Goal: Task Accomplishment & Management: Manage account settings

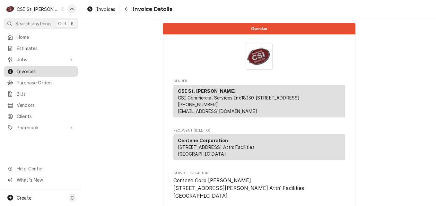
scroll to position [1120, 0]
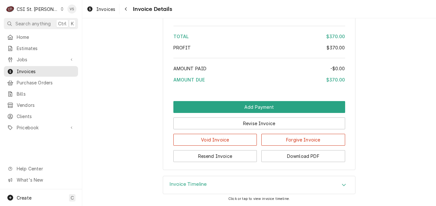
click at [60, 10] on div "Dynamic Content Wrapper" at bounding box center [62, 9] width 4 height 4
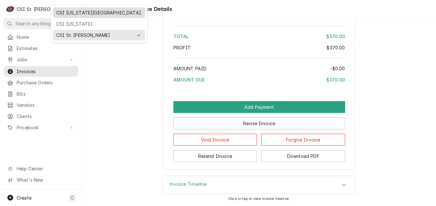
click at [68, 15] on div "CSI [US_STATE][GEOGRAPHIC_DATA]." at bounding box center [99, 12] width 86 height 7
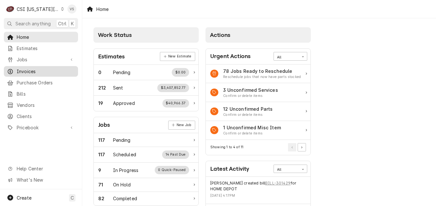
click at [42, 70] on span "Invoices" at bounding box center [46, 71] width 58 height 7
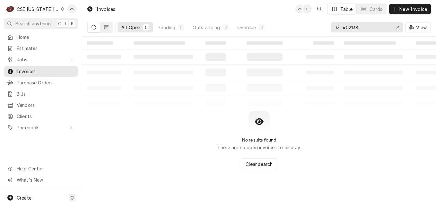
drag, startPoint x: 359, startPoint y: 26, endPoint x: 342, endPoint y: 27, distance: 17.1
click at [335, 26] on div "402138" at bounding box center [367, 27] width 72 height 10
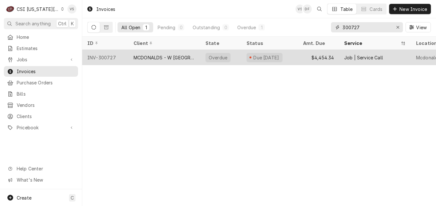
type input "300727"
click at [158, 58] on div "MCDONALDS - W [GEOGRAPHIC_DATA]" at bounding box center [164, 57] width 62 height 7
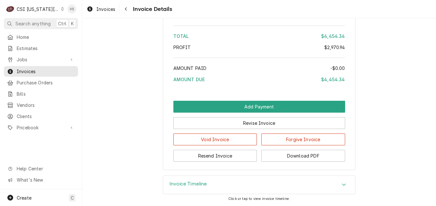
scroll to position [1468, 0]
click at [279, 155] on button "Download PDF" at bounding box center [303, 156] width 84 height 12
click at [33, 70] on span "Invoices" at bounding box center [46, 71] width 58 height 7
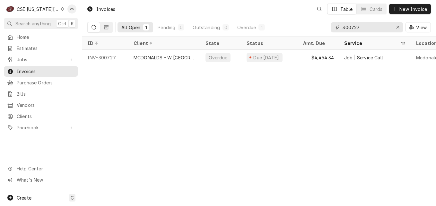
click at [358, 27] on input "300727" at bounding box center [366, 27] width 48 height 10
click at [351, 28] on input "300727" at bounding box center [366, 27] width 48 height 10
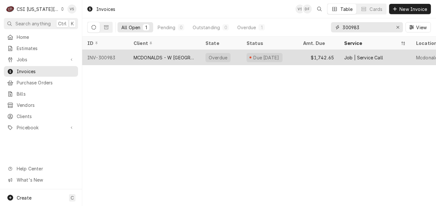
type input "300983"
click at [165, 53] on div "MCDONALDS - W [GEOGRAPHIC_DATA]" at bounding box center [164, 57] width 72 height 15
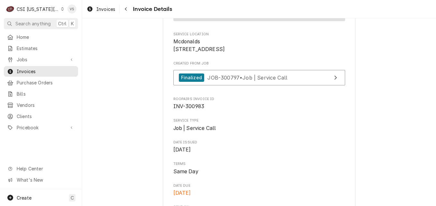
scroll to position [128, 0]
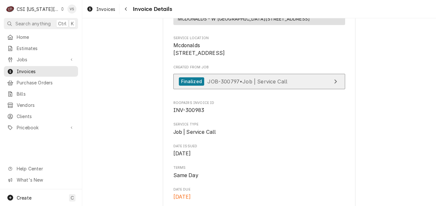
click at [269, 84] on span "JOB-300797 • Job | Service Call" at bounding box center [247, 81] width 80 height 6
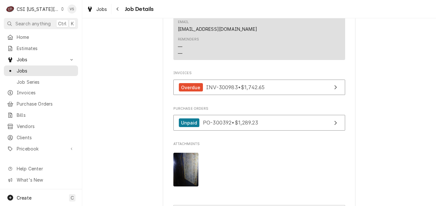
scroll to position [738, 0]
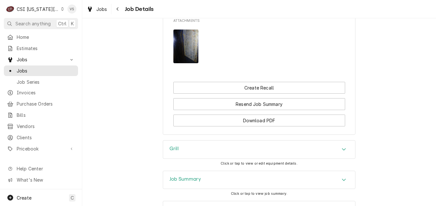
click at [244, 171] on div "Job Summary" at bounding box center [259, 180] width 192 height 18
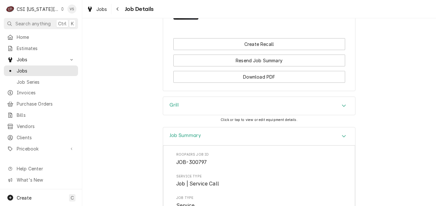
scroll to position [770, 0]
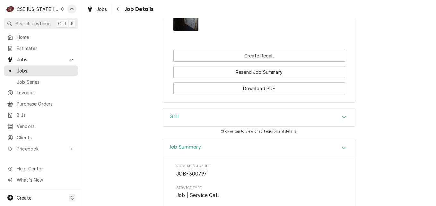
click at [61, 10] on icon "Dynamic Content Wrapper" at bounding box center [62, 8] width 3 height 3
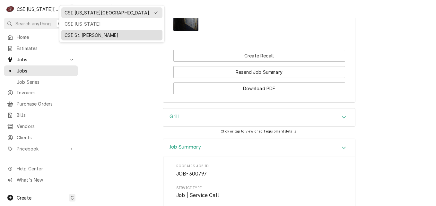
click at [79, 33] on div "CSI St. [PERSON_NAME]" at bounding box center [111, 35] width 95 height 7
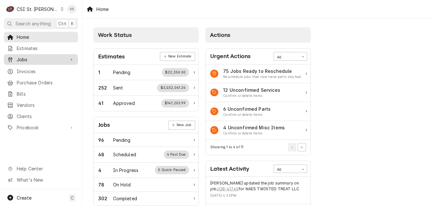
click at [23, 58] on span "Jobs" at bounding box center [41, 59] width 48 height 7
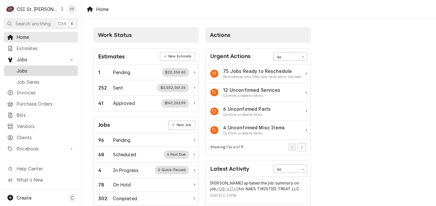
click at [26, 68] on span "Jobs" at bounding box center [46, 70] width 58 height 7
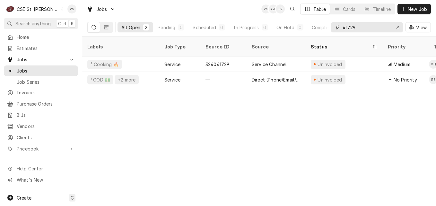
click at [332, 27] on div "41729" at bounding box center [367, 27] width 72 height 10
click at [354, 28] on input "41729" at bounding box center [366, 27] width 48 height 10
click at [355, 27] on input "41729" at bounding box center [366, 27] width 48 height 10
click at [354, 27] on input "41729" at bounding box center [366, 27] width 48 height 10
click at [355, 26] on input "41729" at bounding box center [366, 27] width 48 height 10
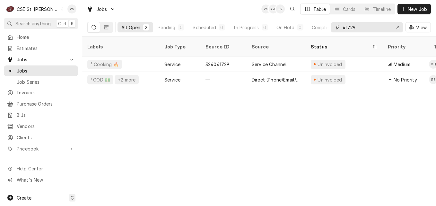
drag, startPoint x: 355, startPoint y: 26, endPoint x: 348, endPoint y: 28, distance: 7.6
click at [348, 28] on input "41729" at bounding box center [366, 27] width 48 height 10
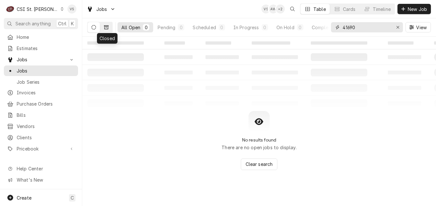
type input "41690"
click at [106, 28] on icon "Dynamic Content Wrapper" at bounding box center [106, 27] width 4 height 4
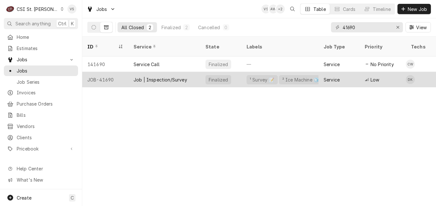
click at [161, 76] on div "Job | Inspection/Survey" at bounding box center [160, 79] width 54 height 7
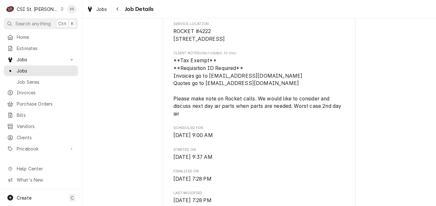
scroll to position [172, 0]
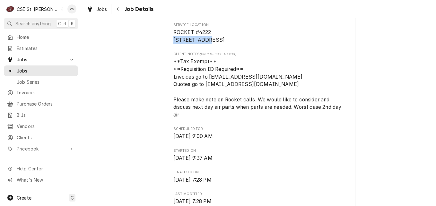
drag, startPoint x: 206, startPoint y: 38, endPoint x: 170, endPoint y: 39, distance: 35.9
drag, startPoint x: 170, startPoint y: 39, endPoint x: 197, endPoint y: 41, distance: 27.3
copy span "715 N Hwy 47"
click at [24, 48] on span "Estimates" at bounding box center [46, 48] width 58 height 7
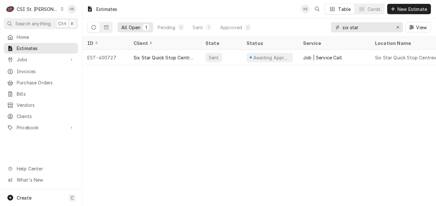
drag, startPoint x: 360, startPoint y: 27, endPoint x: 332, endPoint y: 30, distance: 28.1
click at [332, 30] on div "six star" at bounding box center [367, 27] width 72 height 10
paste input "[STREET_ADDRESS]"
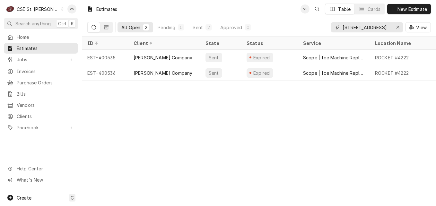
type input "[STREET_ADDRESS]"
click at [109, 28] on button "Dynamic Content Wrapper" at bounding box center [106, 27] width 12 height 10
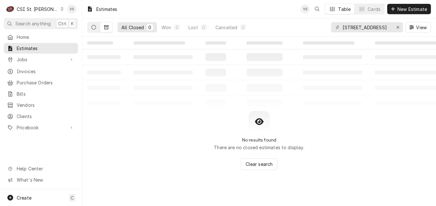
click at [93, 30] on button "Dynamic Content Wrapper" at bounding box center [94, 27] width 12 height 10
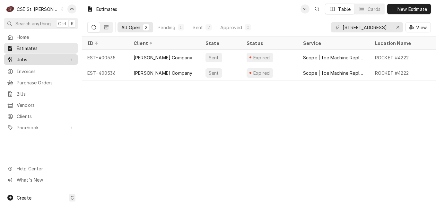
click at [28, 56] on span "Jobs" at bounding box center [41, 59] width 48 height 7
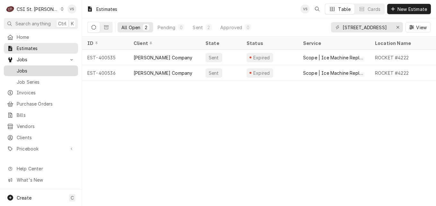
click at [41, 71] on span "Jobs" at bounding box center [46, 70] width 58 height 7
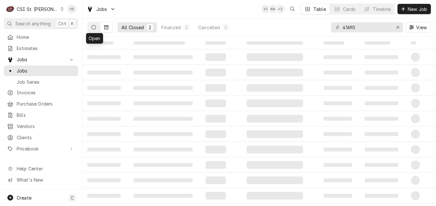
click at [92, 29] on icon "Dynamic Content Wrapper" at bounding box center [93, 27] width 4 height 4
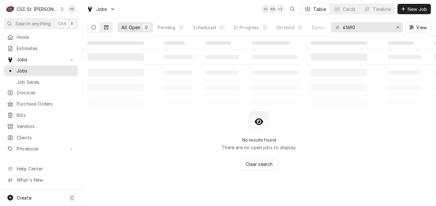
click at [101, 29] on button "Dynamic Content Wrapper" at bounding box center [106, 27] width 12 height 10
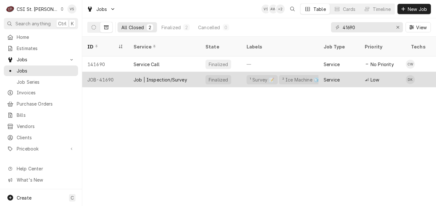
click at [123, 72] on div "JOB-41690" at bounding box center [105, 79] width 46 height 15
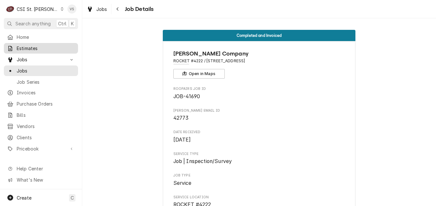
click at [39, 49] on span "Estimates" at bounding box center [46, 48] width 58 height 7
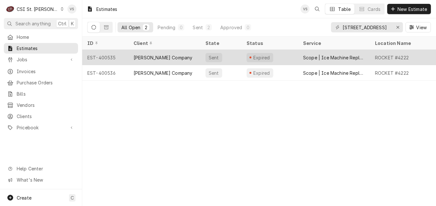
click at [158, 52] on div "[PERSON_NAME] Company" at bounding box center [164, 57] width 72 height 15
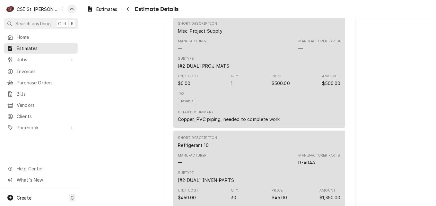
scroll to position [706, 0]
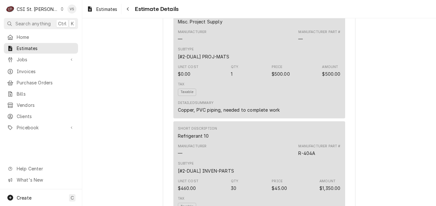
click at [61, 9] on icon "Dynamic Content Wrapper" at bounding box center [62, 8] width 3 height 3
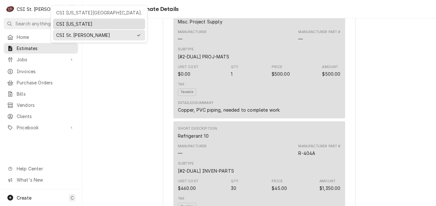
click at [63, 21] on div "CSI Kentucky" at bounding box center [99, 24] width 86 height 7
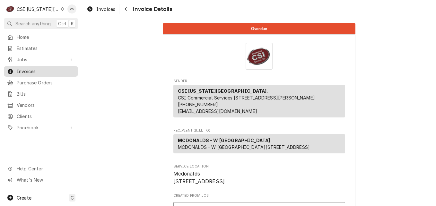
scroll to position [128, 0]
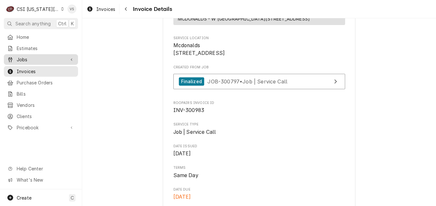
click at [29, 58] on span "Jobs" at bounding box center [41, 59] width 48 height 7
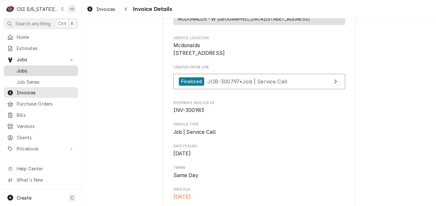
click at [27, 68] on span "Jobs" at bounding box center [46, 70] width 58 height 7
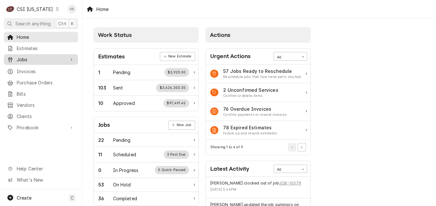
click at [26, 58] on span "Jobs" at bounding box center [41, 59] width 48 height 7
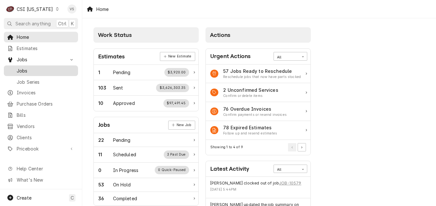
click at [23, 68] on span "Jobs" at bounding box center [46, 70] width 58 height 7
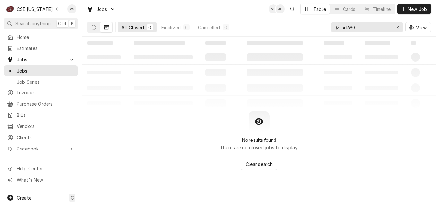
drag, startPoint x: 336, startPoint y: 30, endPoint x: 328, endPoint y: 30, distance: 7.4
click at [331, 30] on div "41690" at bounding box center [367, 27] width 72 height 10
type input "10592"
click at [96, 31] on button "Dynamic Content Wrapper" at bounding box center [94, 27] width 12 height 10
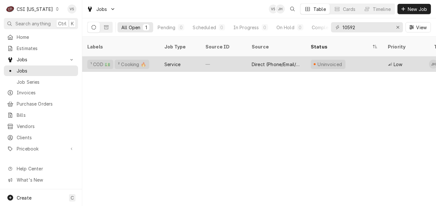
click at [206, 56] on div "—" at bounding box center [223, 63] width 46 height 15
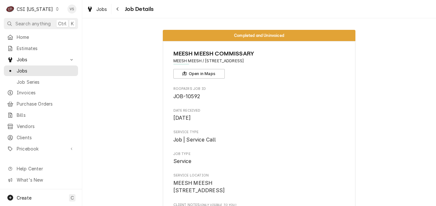
scroll to position [160, 0]
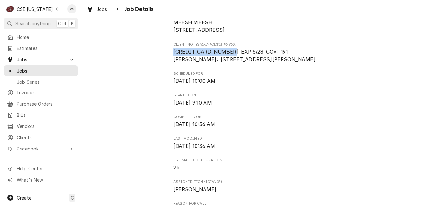
drag, startPoint x: 210, startPoint y: 58, endPoint x: 170, endPoint y: 57, distance: 39.5
drag, startPoint x: 170, startPoint y: 57, endPoint x: 182, endPoint y: 60, distance: 11.8
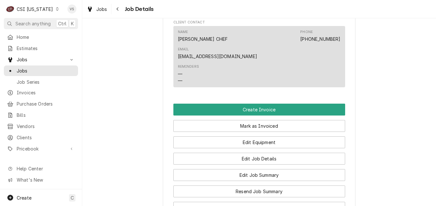
scroll to position [449, 0]
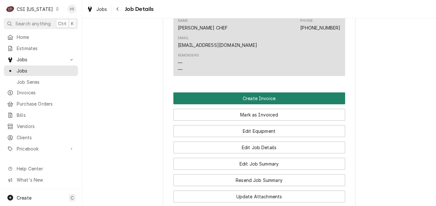
click at [218, 96] on button "Create Invoice" at bounding box center [259, 98] width 172 height 12
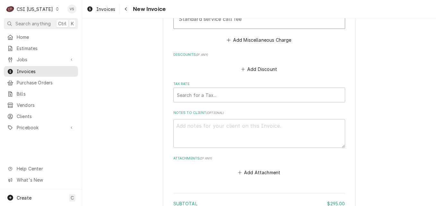
scroll to position [1444, 0]
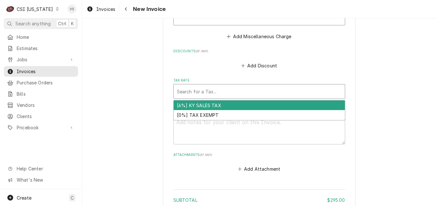
click at [188, 97] on div "Tax Rate" at bounding box center [259, 92] width 165 height 12
click at [184, 110] on div "[6%] KY SALES TAX" at bounding box center [259, 105] width 171 height 10
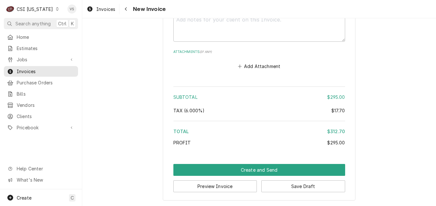
scroll to position [1565, 0]
click at [281, 184] on button "Save Draft" at bounding box center [303, 186] width 84 height 12
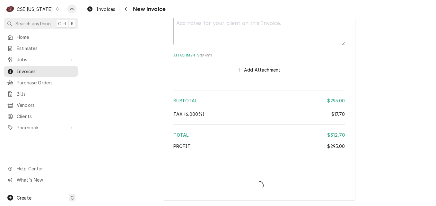
scroll to position [1561, 0]
type textarea "x"
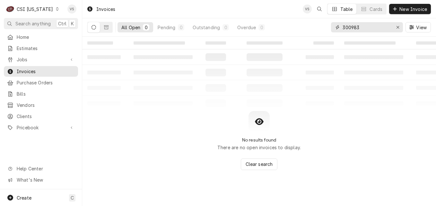
drag, startPoint x: 365, startPoint y: 26, endPoint x: 322, endPoint y: 36, distance: 44.4
click at [329, 27] on div "All Open 0 Pending 0 Outstanding 0 Overdue 0 300983 View" at bounding box center [258, 27] width 343 height 18
click at [375, 29] on input "100679" at bounding box center [366, 27] width 48 height 10
click at [368, 29] on input "100679" at bounding box center [366, 27] width 48 height 10
click at [110, 30] on button "Dynamic Content Wrapper" at bounding box center [106, 27] width 12 height 10
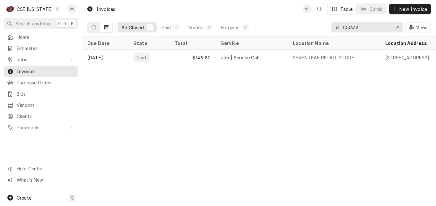
click at [362, 28] on input "100679" at bounding box center [366, 27] width 48 height 10
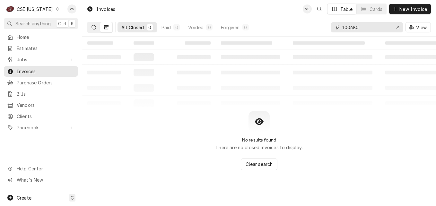
type input "100680"
click at [96, 29] on button "Dynamic Content Wrapper" at bounding box center [94, 27] width 12 height 10
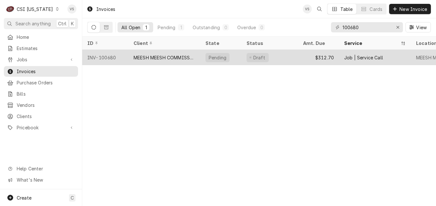
click at [127, 54] on div "INV-100680" at bounding box center [105, 57] width 46 height 15
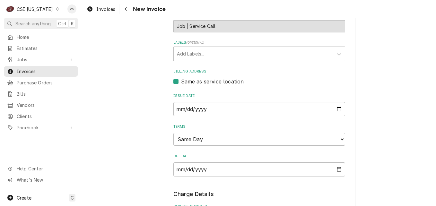
scroll to position [225, 0]
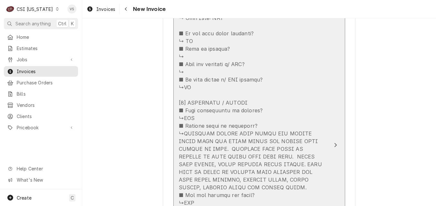
click at [287, 79] on div "Update Line Item" at bounding box center [252, 198] width 147 height 585
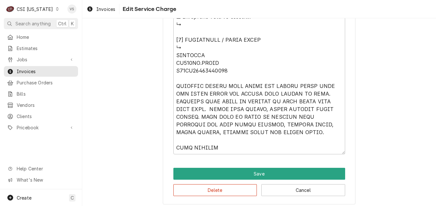
scroll to position [733, 0]
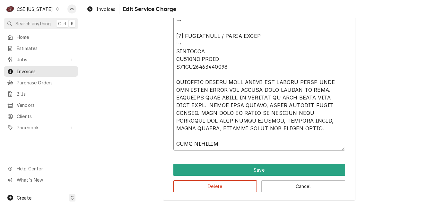
type textarea "x"
type textarea "⚠️ 𝗙𝗢𝗥𝗠 𝗜𝗡𝗦𝗧𝗥𝗨𝗖𝗧𝗜𝗢𝗡𝗦 ⚠️ ✪ 𝗖𝗼𝗺𝗽𝗹𝗲𝘁𝗲 𝗮𝗹𝗹 𝗿𝗲𝗹𝗲𝘃𝗮𝗻𝘁 𝘀𝗲𝗰𝘁𝗶𝗼𝗻𝘀 ✪ 𝗣𝗿𝗼𝘃𝗶𝗱𝗲 𝗱𝗲𝘁𝗮𝗶𝗹𝗲𝗱 𝗮𝗻𝘀…"
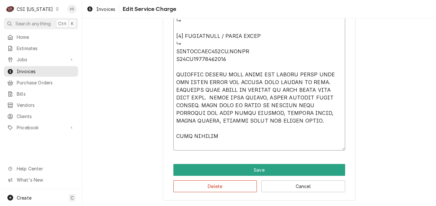
scroll to position [725, 0]
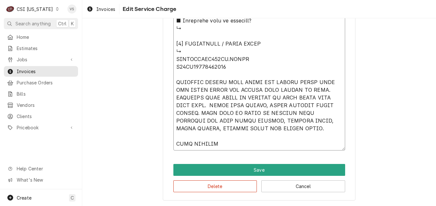
type textarea "x"
type textarea "⚠️ 𝗙𝗢𝗥𝗠 𝗜𝗡𝗦𝗧𝗥𝗨𝗖𝗧𝗜𝗢𝗡𝗦 ⚠️ ✪ 𝗖𝗼𝗺𝗽𝗹𝗲𝘁𝗲 𝗮𝗹𝗹 𝗿𝗲𝗹𝗲𝘃𝗮𝗻𝘁 𝘀𝗲𝗰𝘁𝗶𝗼𝗻𝘀 ✪ 𝗣𝗿𝗼𝘃𝗶𝗱𝗲 𝗱𝗲𝘁𝗮𝗶𝗹𝗲𝗱 𝗮𝗻𝘀…"
type textarea "x"
type textarea "⚠️ 𝗙𝗢𝗥𝗠 𝗜𝗡𝗦𝗧𝗥𝗨𝗖𝗧𝗜𝗢𝗡𝗦 ⚠️ ✪ 𝗖𝗼𝗺𝗽𝗹𝗲𝘁𝗲 𝗮𝗹𝗹 𝗿𝗲𝗹𝗲𝘃𝗮𝗻𝘁 𝘀𝗲𝗰𝘁𝗶𝗼𝗻𝘀 ✪ 𝗣𝗿𝗼𝘃𝗶𝗱𝗲 𝗱𝗲𝘁𝗮𝗶𝗹𝗲𝗱 𝗮𝗻𝘀…"
type textarea "x"
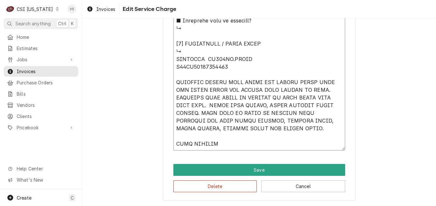
type textarea "⚠️ 𝗙𝗢𝗥𝗠 𝗜𝗡𝗦𝗧𝗥𝗨𝗖𝗧𝗜𝗢𝗡𝗦 ⚠️ ✪ 𝗖𝗼𝗺𝗽𝗹𝗲𝘁𝗲 𝗮𝗹𝗹 𝗿𝗲𝗹𝗲𝘃𝗮𝗻𝘁 𝘀𝗲𝗰𝘁𝗶𝗼𝗻𝘀 ✪ 𝗣𝗿𝗼𝘃𝗶𝗱𝗲 𝗱𝗲𝘁𝗮𝗶𝗹𝗲𝗱 𝗮𝗻𝘀…"
type textarea "x"
type textarea "⚠️ 𝗙𝗢𝗥𝗠 𝗜𝗡𝗦𝗧𝗥𝗨𝗖𝗧𝗜𝗢𝗡𝗦 ⚠️ ✪ 𝗖𝗼𝗺𝗽𝗹𝗲𝘁𝗲 𝗮𝗹𝗹 𝗿𝗲𝗹𝗲𝘃𝗮𝗻𝘁 𝘀𝗲𝗰𝘁𝗶𝗼𝗻𝘀 ✪ 𝗣𝗿𝗼𝘃𝗶𝗱𝗲 𝗱𝗲𝘁𝗮𝗶𝗹𝗲𝗱 𝗮𝗻𝘀…"
type textarea "x"
type textarea "⚠️ 𝗙𝗢𝗥𝗠 𝗜𝗡𝗦𝗧𝗥𝗨𝗖𝗧𝗜𝗢𝗡𝗦 ⚠️ ✪ 𝗖𝗼𝗺𝗽𝗹𝗲𝘁𝗲 𝗮𝗹𝗹 𝗿𝗲𝗹𝗲𝘃𝗮𝗻𝘁 𝘀𝗲𝗰𝘁𝗶𝗼𝗻𝘀 ✪ 𝗣𝗿𝗼𝘃𝗶𝗱𝗲 𝗱𝗲𝘁𝗮𝗶𝗹𝗲𝗱 𝗮𝗻𝘀…"
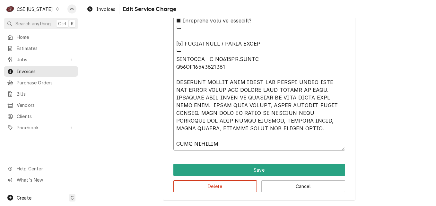
type textarea "x"
type textarea "⚠️ 𝗙𝗢𝗥𝗠 𝗜𝗡𝗦𝗧𝗥𝗨𝗖𝗧𝗜𝗢𝗡𝗦 ⚠️ ✪ 𝗖𝗼𝗺𝗽𝗹𝗲𝘁𝗲 𝗮𝗹𝗹 𝗿𝗲𝗹𝗲𝘃𝗮𝗻𝘁 𝘀𝗲𝗰𝘁𝗶𝗼𝗻𝘀 ✪ 𝗣𝗿𝗼𝘃𝗶𝗱𝗲 𝗱𝗲𝘁𝗮𝗶𝗹𝗲𝗱 𝗮𝗻𝘀…"
type textarea "x"
type textarea "⚠️ 𝗙𝗢𝗥𝗠 𝗜𝗡𝗦𝗧𝗥𝗨𝗖𝗧𝗜𝗢𝗡𝗦 ⚠️ ✪ 𝗖𝗼𝗺𝗽𝗹𝗲𝘁𝗲 𝗮𝗹𝗹 𝗿𝗲𝗹𝗲𝘃𝗮𝗻𝘁 𝘀𝗲𝗰𝘁𝗶𝗼𝗻𝘀 ✪ 𝗣𝗿𝗼𝘃𝗶𝗱𝗲 𝗱𝗲𝘁𝗮𝗶𝗹𝗲𝗱 𝗮𝗻𝘀…"
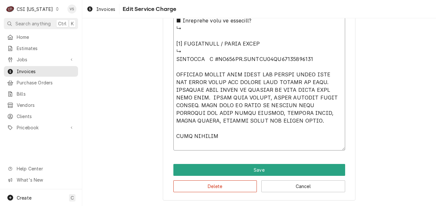
scroll to position [718, 0]
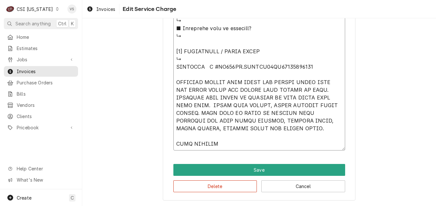
type textarea "x"
type textarea "⚠️ 𝗙𝗢𝗥𝗠 𝗜𝗡𝗦𝗧𝗥𝗨𝗖𝗧𝗜𝗢𝗡𝗦 ⚠️ ✪ 𝗖𝗼𝗺𝗽𝗹𝗲𝘁𝗲 𝗮𝗹𝗹 𝗿𝗲𝗹𝗲𝘃𝗮𝗻𝘁 𝘀𝗲𝗰𝘁𝗶𝗼𝗻𝘀 ✪ 𝗣𝗿𝗼𝘃𝗶𝗱𝗲 𝗱𝗲𝘁𝗮𝗶𝗹𝗲𝗱 𝗮𝗻𝘀…"
type textarea "x"
type textarea "⚠️ 𝗙𝗢𝗥𝗠 𝗜𝗡𝗦𝗧𝗥𝗨𝗖𝗧𝗜𝗢𝗡𝗦 ⚠️ ✪ 𝗖𝗼𝗺𝗽𝗹𝗲𝘁𝗲 𝗮𝗹𝗹 𝗿𝗲𝗹𝗲𝘃𝗮𝗻𝘁 𝘀𝗲𝗰𝘁𝗶𝗼𝗻𝘀 ✪ 𝗣𝗿𝗼𝘃𝗶𝗱𝗲 𝗱𝗲𝘁𝗮𝗶𝗹𝗲𝗱 𝗮𝗻𝘀…"
type textarea "x"
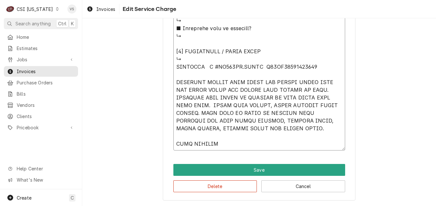
type textarea "⚠️ 𝗙𝗢𝗥𝗠 𝗜𝗡𝗦𝗧𝗥𝗨𝗖𝗧𝗜𝗢𝗡𝗦 ⚠️ ✪ 𝗖𝗼𝗺𝗽𝗹𝗲𝘁𝗲 𝗮𝗹𝗹 𝗿𝗲𝗹𝗲𝘃𝗮𝗻𝘁 𝘀𝗲𝗰𝘁𝗶𝗼𝗻𝘀 ✪ 𝗣𝗿𝗼𝘃𝗶𝗱𝗲 𝗱𝗲𝘁𝗮𝗶𝗹𝗲𝗱 𝗮𝗻𝘀…"
type textarea "x"
type textarea "⚠️ 𝗙𝗢𝗥𝗠 𝗜𝗡𝗦𝗧𝗥𝗨𝗖𝗧𝗜𝗢𝗡𝗦 ⚠️ ✪ 𝗖𝗼𝗺𝗽𝗹𝗲𝘁𝗲 𝗮𝗹𝗹 𝗿𝗲𝗹𝗲𝘃𝗮𝗻𝘁 𝘀𝗲𝗰𝘁𝗶𝗼𝗻𝘀 ✪ 𝗣𝗿𝗼𝘃𝗶𝗱𝗲 𝗱𝗲𝘁𝗮𝗶𝗹𝗲𝗱 𝗮𝗻𝘀…"
type textarea "x"
type textarea "⚠️ 𝗙𝗢𝗥𝗠 𝗜𝗡𝗦𝗧𝗥𝗨𝗖𝗧𝗜𝗢𝗡𝗦 ⚠️ ✪ 𝗖𝗼𝗺𝗽𝗹𝗲𝘁𝗲 𝗮𝗹𝗹 𝗿𝗲𝗹𝗲𝘃𝗮𝗻𝘁 𝘀𝗲𝗰𝘁𝗶𝗼𝗻𝘀 ✪ 𝗣𝗿𝗼𝘃𝗶𝗱𝗲 𝗱𝗲𝘁𝗮𝗶𝗹𝗲𝗱 𝗮𝗻𝘀…"
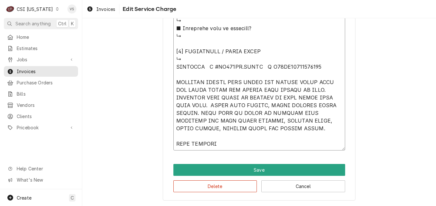
type textarea "x"
type textarea "⚠️ 𝗙𝗢𝗥𝗠 𝗜𝗡𝗦𝗧𝗥𝗨𝗖𝗧𝗜𝗢𝗡𝗦 ⚠️ ✪ 𝗖𝗼𝗺𝗽𝗹𝗲𝘁𝗲 𝗮𝗹𝗹 𝗿𝗲𝗹𝗲𝘃𝗮𝗻𝘁 𝘀𝗲𝗰𝘁𝗶𝗼𝗻𝘀 ✪ 𝗣𝗿𝗼𝘃𝗶𝗱𝗲 𝗱𝗲𝘁𝗮𝗶𝗹𝗲𝗱 𝗮𝗻𝘀…"
type textarea "x"
type textarea "⚠️ 𝗙𝗢𝗥𝗠 𝗜𝗡𝗦𝗧𝗥𝗨𝗖𝗧𝗜𝗢𝗡𝗦 ⚠️ ✪ 𝗖𝗼𝗺𝗽𝗹𝗲𝘁𝗲 𝗮𝗹𝗹 𝗿𝗲𝗹𝗲𝘃𝗮𝗻𝘁 𝘀𝗲𝗰𝘁𝗶𝗼𝗻𝘀 ✪ 𝗣𝗿𝗼𝘃𝗶𝗱𝗲 𝗱𝗲𝘁𝗮𝗶𝗹𝗲𝗱 𝗮𝗻𝘀…"
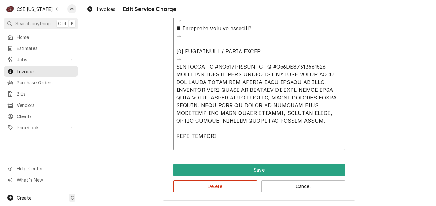
scroll to position [710, 0]
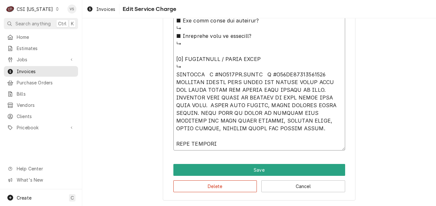
drag, startPoint x: 213, startPoint y: 113, endPoint x: 235, endPoint y: 113, distance: 21.5
type textarea "x"
type textarea "⚠️ 𝗙𝗢𝗥𝗠 𝗜𝗡𝗦𝗧𝗥𝗨𝗖𝗧𝗜𝗢𝗡𝗦 ⚠️ ✪ 𝗖𝗼𝗺𝗽𝗹𝗲𝘁𝗲 𝗮𝗹𝗹 𝗿𝗲𝗹𝗲𝘃𝗮𝗻𝘁 𝘀𝗲𝗰𝘁𝗶𝗼𝗻𝘀 ✪ 𝗣𝗿𝗼𝘃𝗶𝗱𝗲 𝗱𝗲𝘁𝗮𝗶𝗹𝗲𝗱 𝗮𝗻𝘀…"
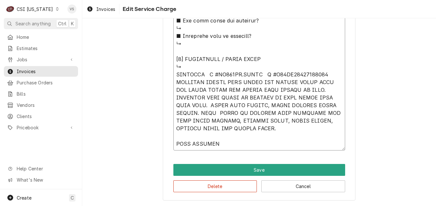
type textarea "x"
drag, startPoint x: 174, startPoint y: 74, endPoint x: 265, endPoint y: 129, distance: 106.7
type textarea "⚠️ 𝗙𝗢𝗥𝗠 𝗜𝗡𝗦𝗧𝗥𝗨𝗖𝗧𝗜𝗢𝗡𝗦 ⚠️ ✪ 𝗖𝗼𝗺𝗽𝗹𝗲𝘁𝗲 𝗮𝗹𝗹 𝗿𝗲𝗹𝗲𝘃𝗮𝗻𝘁 𝘀𝗲𝗰𝘁𝗶𝗼𝗻𝘀 ✪ 𝗣𝗿𝗼𝘃𝗶𝗱𝗲 𝗱𝗲𝘁𝗮𝗶𝗹𝗲𝗱 𝗮𝗻𝘀…"
click at [215, 186] on button "Delete" at bounding box center [215, 186] width 84 height 12
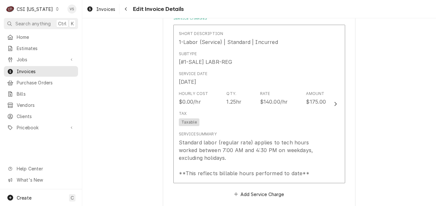
scroll to position [409, 0]
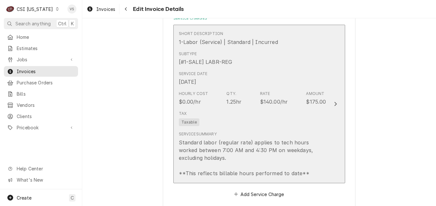
click at [244, 88] on div "Service Date Sep 11, 2025" at bounding box center [252, 78] width 147 height 20
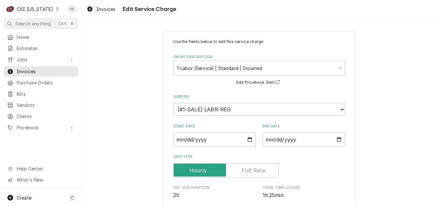
scroll to position [192, 0]
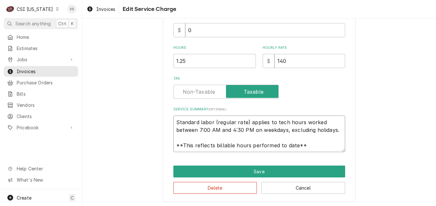
click at [175, 121] on textarea "Standard labor (regular rate) applies to tech hours worked between 7:00 AM and …" at bounding box center [259, 133] width 172 height 37
drag, startPoint x: 174, startPoint y: 122, endPoint x: 304, endPoint y: 150, distance: 132.9
click at [304, 150] on textarea "Standard labor (regular rate) applies to tech hours worked between 7:00 AM and …" at bounding box center [259, 133] width 172 height 37
paste textarea "RATIONAL M #LM100EG.AXXXX S #G12SJ22113018326 CUSTOMER STATES UNIT TURNS OFF DU…"
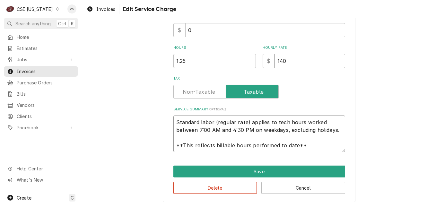
type textarea "x"
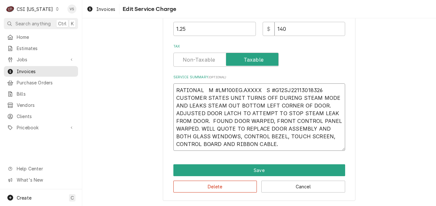
scroll to position [225, 0]
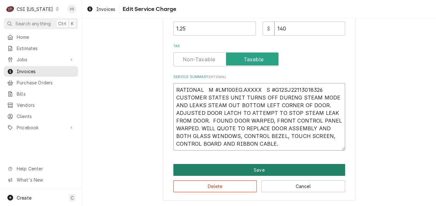
type textarea "RATIONAL M #LM100EG.AXXXX S #G12SJ22113018326 CUSTOMER STATES UNIT TURNS OFF DU…"
click at [263, 169] on button "Save" at bounding box center [259, 170] width 172 height 12
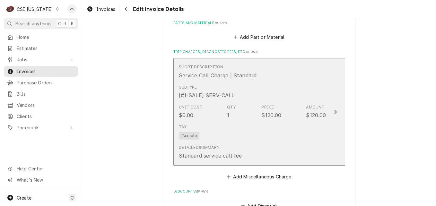
scroll to position [883, 0]
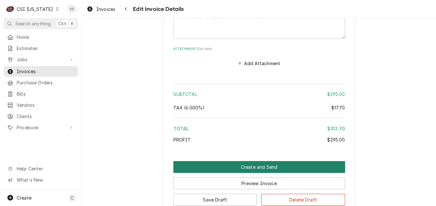
click at [238, 172] on button "Create and Send" at bounding box center [259, 167] width 172 height 12
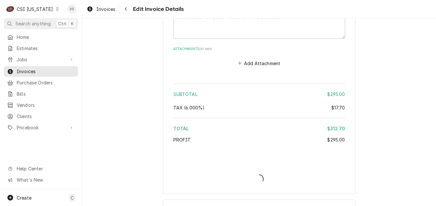
type textarea "x"
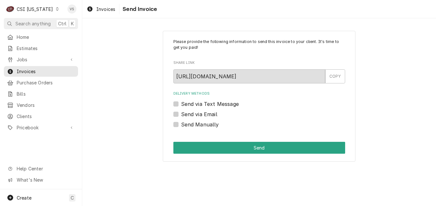
click at [181, 124] on label "Send Manually" at bounding box center [200, 125] width 38 height 8
click at [181, 124] on input "Send Manually" at bounding box center [267, 128] width 172 height 14
checkbox input "true"
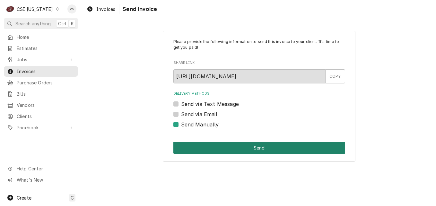
click at [198, 145] on button "Send" at bounding box center [259, 148] width 172 height 12
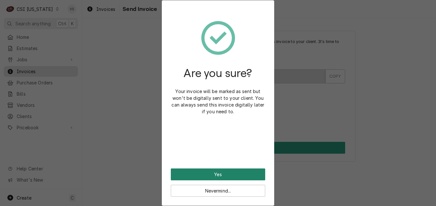
click at [219, 174] on button "Yes" at bounding box center [218, 174] width 94 height 12
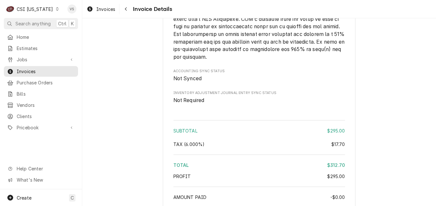
scroll to position [1112, 0]
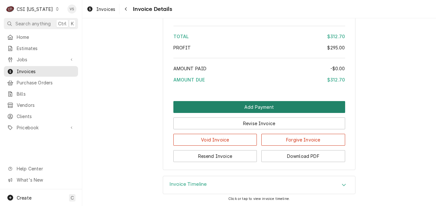
click at [226, 106] on button "Add Payment" at bounding box center [259, 107] width 172 height 12
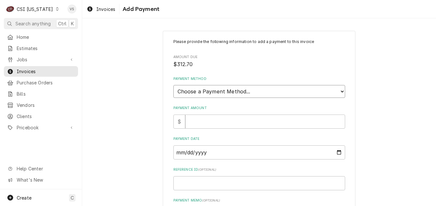
click at [211, 90] on select "Choose a Payment Method... Cash Check Credit/Debit Card ACH/eCheck Other" at bounding box center [259, 91] width 172 height 13
select select "3"
click at [173, 85] on select "Choose a Payment Method... Cash Check Credit/Debit Card ACH/eCheck Other" at bounding box center [259, 91] width 172 height 13
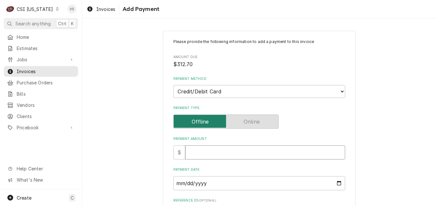
click at [192, 152] on input "Payment Amount" at bounding box center [265, 152] width 160 height 14
type textarea "x"
type input "3"
type textarea "x"
type input "31"
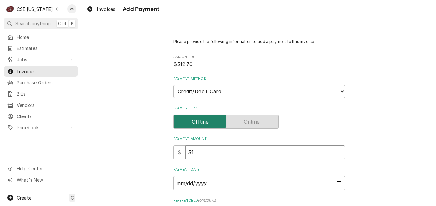
type textarea "x"
type input "312"
type textarea "x"
type input "312.7"
type textarea "x"
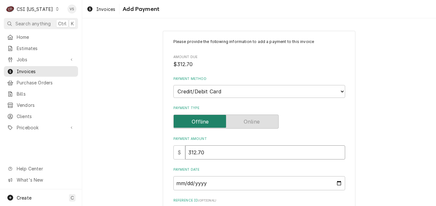
type input "312.70"
click at [337, 182] on input "Payment Date" at bounding box center [259, 183] width 172 height 14
type input "2025-09-11"
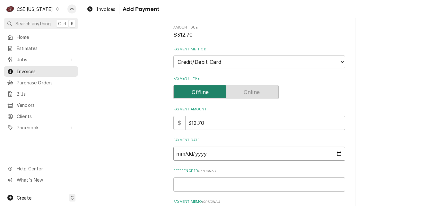
scroll to position [96, 0]
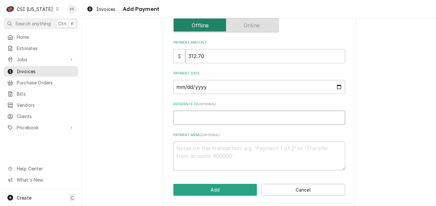
click at [183, 119] on input "Reference ID ( optional )" at bounding box center [259, 118] width 172 height 14
type textarea "x"
type input "0"
type textarea "x"
type input "07"
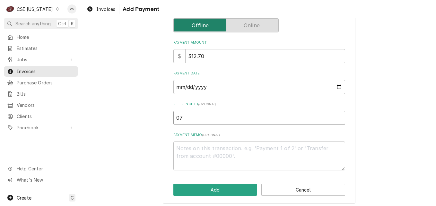
type textarea "x"
type input "074"
type textarea "x"
type input "0740"
type textarea "x"
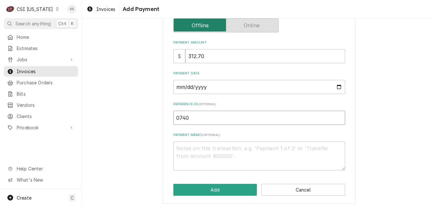
type input "07402"
type textarea "x"
type input "07402G"
click at [183, 148] on textarea "Payment Memo ( optional )" at bounding box center [259, 155] width 172 height 29
type textarea "x"
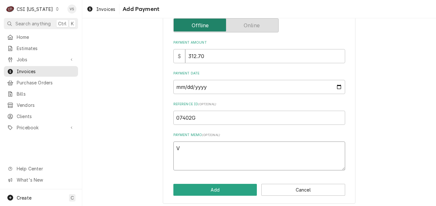
type textarea "V"
type textarea "x"
type textarea "Vi"
type textarea "x"
type textarea "Vis"
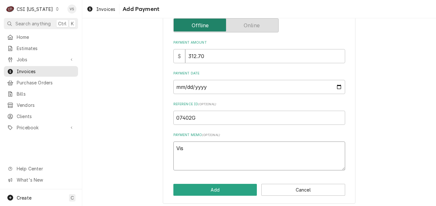
type textarea "x"
type textarea "Visa"
type textarea "x"
type textarea "Visa"
type textarea "x"
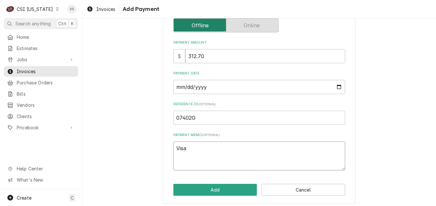
type textarea "Visa 8"
type textarea "x"
type textarea "Visa 81"
type textarea "x"
type textarea "Visa 815"
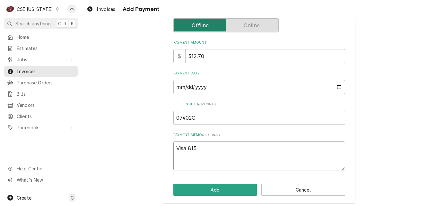
type textarea "x"
type textarea "Visa 8159"
click at [227, 190] on button "Add" at bounding box center [215, 190] width 84 height 12
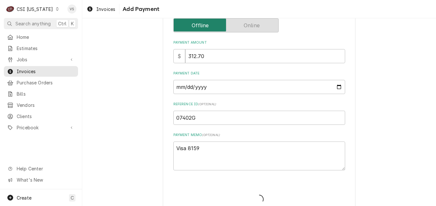
type textarea "x"
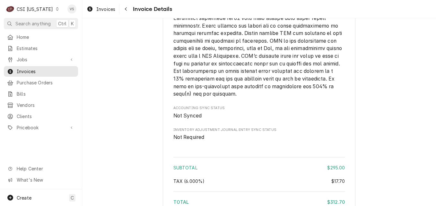
scroll to position [1187, 0]
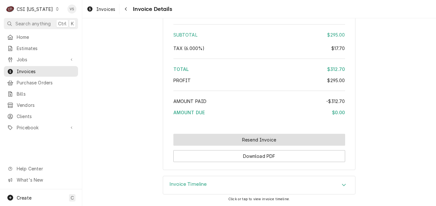
click at [214, 144] on button "Resend Invoice" at bounding box center [259, 140] width 172 height 12
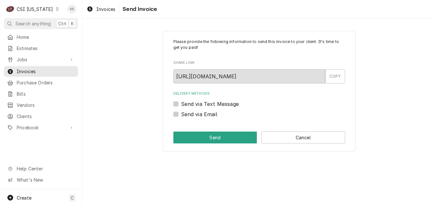
click at [181, 115] on label "Send via Email" at bounding box center [199, 114] width 36 height 8
click at [181, 115] on input "Send via Email" at bounding box center [267, 117] width 172 height 14
checkbox input "true"
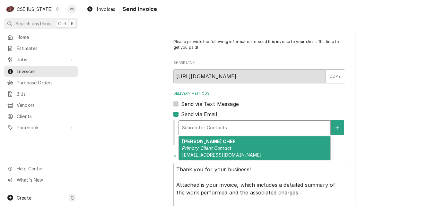
click at [192, 130] on div "Delivery Methods" at bounding box center [254, 128] width 145 height 12
click at [193, 144] on strong "[PERSON_NAME] CHEF" at bounding box center [208, 141] width 53 height 5
click at [193, 144] on div "1 result available. Use Up and Down to choose options, press Enter to select th…" at bounding box center [261, 132] width 167 height 27
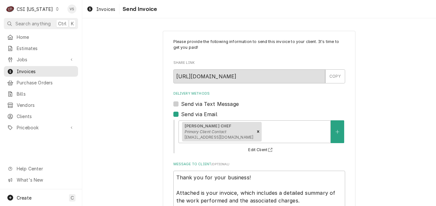
scroll to position [56, 0]
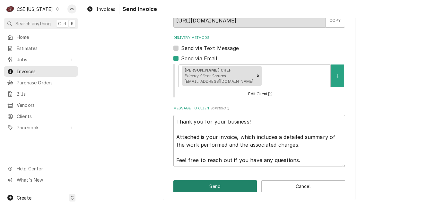
click at [211, 186] on button "Send" at bounding box center [215, 186] width 84 height 12
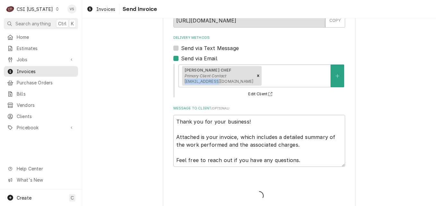
type textarea "x"
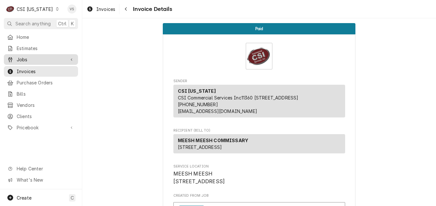
click at [38, 58] on span "Jobs" at bounding box center [41, 59] width 48 height 7
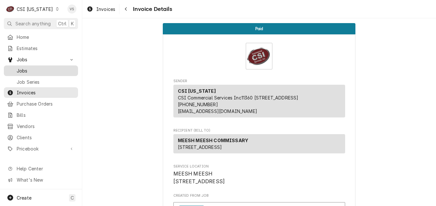
click at [36, 67] on span "Jobs" at bounding box center [46, 70] width 58 height 7
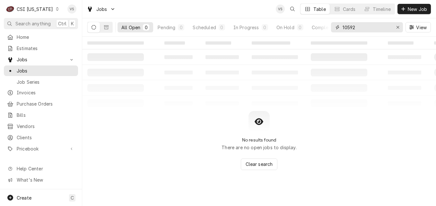
click at [355, 28] on input "10592" at bounding box center [366, 27] width 48 height 10
click at [347, 27] on input "10592" at bounding box center [366, 27] width 48 height 10
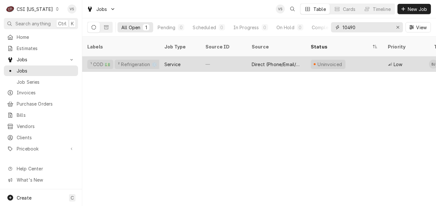
type input "10490"
click at [195, 56] on div "Service" at bounding box center [179, 63] width 41 height 15
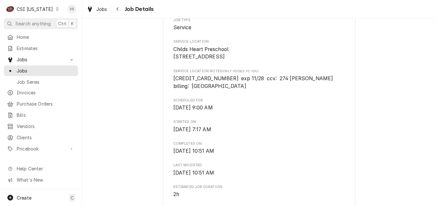
scroll to position [128, 0]
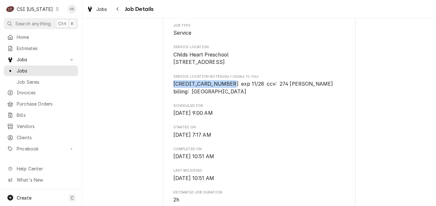
drag, startPoint x: 171, startPoint y: 89, endPoint x: 220, endPoint y: 90, distance: 49.1
click at [220, 90] on span "[CREDIT_CARD_NUMBER] exp 11/28 ccv: 274 [PERSON_NAME] billing: [GEOGRAPHIC_DATA]" at bounding box center [253, 88] width 160 height 14
drag, startPoint x: 220, startPoint y: 90, endPoint x: 212, endPoint y: 91, distance: 7.6
copy span "[CREDIT_CARD_NUMBER]"
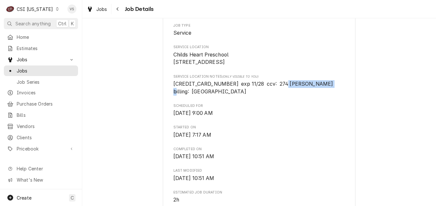
drag, startPoint x: 274, startPoint y: 90, endPoint x: 316, endPoint y: 91, distance: 42.0
click at [316, 91] on span "[CREDIT_CARD_NUMBER] exp 11/28 ccv: 274 [PERSON_NAME] billing: [GEOGRAPHIC_DATA]" at bounding box center [259, 87] width 172 height 15
drag, startPoint x: 316, startPoint y: 91, endPoint x: 296, endPoint y: 94, distance: 20.5
copy span "[PERSON_NAME]"
drag, startPoint x: 191, startPoint y: 100, endPoint x: 238, endPoint y: 101, distance: 47.2
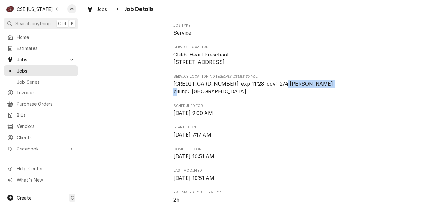
click at [238, 95] on span "[CREDIT_CARD_NUMBER] exp 11/28 ccv: 274 [PERSON_NAME] billing: [GEOGRAPHIC_DATA]" at bounding box center [253, 88] width 160 height 14
drag, startPoint x: 238, startPoint y: 101, endPoint x: 219, endPoint y: 100, distance: 18.3
copy span "[GEOGRAPHIC_DATA]"
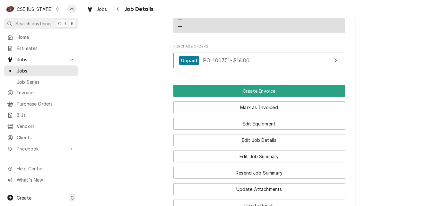
scroll to position [674, 0]
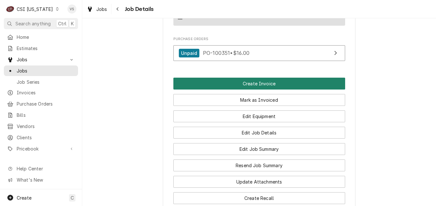
click at [208, 88] on button "Create Invoice" at bounding box center [259, 84] width 172 height 12
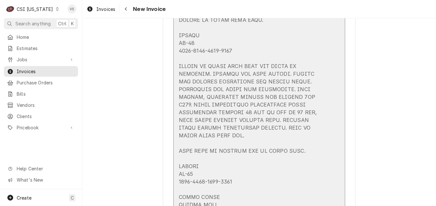
scroll to position [1187, 0]
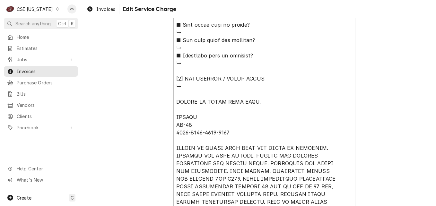
scroll to position [738, 0]
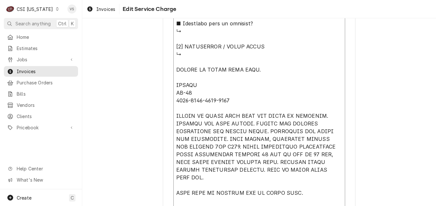
type textarea "x"
type textarea "⚠️ 𝗙𝗢𝗥𝗠 𝗜𝗡𝗦𝗧𝗥𝗨𝗖𝗧𝗜𝗢𝗡𝗦 ⚠️ ✪ 𝗖𝗼𝗺𝗽𝗹𝗲𝘁𝗲 𝗮𝗹𝗹 𝗿𝗲𝗹𝗲𝘃𝗮𝗻𝘁 𝘀𝗲𝗰𝘁𝗶𝗼𝗻𝘀 ✪ 𝗣𝗿𝗼𝘃𝗶𝗱𝗲 𝗱𝗲𝘁𝗮𝗶𝗹𝗲𝗱 𝗮𝗻𝘀…"
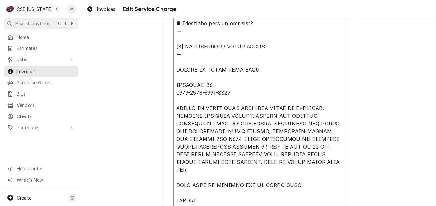
type textarea "x"
type textarea "⚠️ 𝗙𝗢𝗥𝗠 𝗜𝗡𝗦𝗧𝗥𝗨𝗖𝗧𝗜𝗢𝗡𝗦 ⚠️ ✪ 𝗖𝗼𝗺𝗽𝗹𝗲𝘁𝗲 𝗮𝗹𝗹 𝗿𝗲𝗹𝗲𝘃𝗮𝗻𝘁 𝘀𝗲𝗰𝘁𝗶𝗼𝗻𝘀 ✪ 𝗣𝗿𝗼𝘃𝗶𝗱𝗲 𝗱𝗲𝘁𝗮𝗶𝗹𝗲𝗱 𝗮𝗻𝘀…"
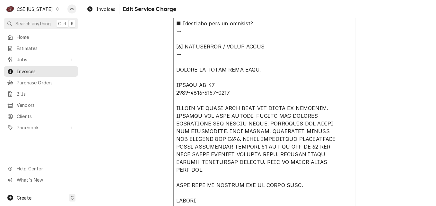
type textarea "x"
type textarea "⚠️ 𝗙𝗢𝗥𝗠 𝗜𝗡𝗦𝗧𝗥𝗨𝗖𝗧𝗜𝗢𝗡𝗦 ⚠️ ✪ 𝗖𝗼𝗺𝗽𝗹𝗲𝘁𝗲 𝗮𝗹𝗹 𝗿𝗲𝗹𝗲𝘃𝗮𝗻𝘁 𝘀𝗲𝗰𝘁𝗶𝗼𝗻𝘀 ✪ 𝗣𝗿𝗼𝘃𝗶𝗱𝗲 𝗱𝗲𝘁𝗮𝗶𝗹𝗲𝗱 𝗮𝗻𝘀…"
type textarea "x"
type textarea "⚠️ LORE IPSUMDOLORSI ⚠️ ✪ Ametcons adi elitsedd eiusmodt ✪ Incidid utlabore etd…"
type textarea "x"
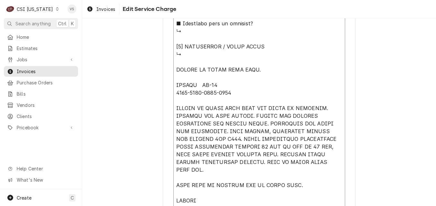
type textarea "⚠️ LORE IPSUMDOLORSI ⚠️ ✪ Ametcons adi elitsedd eiusmodt ✪ Incidid utlabore etd…"
type textarea "x"
type textarea "⚠️ LORE IPSUMDOLORSI ⚠️ ✪ Ametcons adi elitsedd eiusmodt ✪ Incidid utlabore etd…"
type textarea "x"
type textarea "⚠️ LORE IPSUMDOLORSI ⚠️ ✪ Ametcons adi elitsedd eiusmodt ✪ Incidid utlabore etd…"
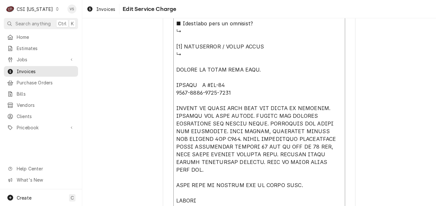
type textarea "x"
type textarea "⚠️ 𝗙𝗢𝗥𝗠 𝗜𝗡𝗦𝗧𝗥𝗨𝗖𝗧𝗜𝗢𝗡𝗦 ⚠️ ✪ 𝗖𝗼𝗺𝗽𝗹𝗲𝘁𝗲 𝗮𝗹𝗹 𝗿𝗲𝗹𝗲𝘃𝗮𝗻𝘁 𝘀𝗲𝗰𝘁𝗶𝗼𝗻𝘀 ✪ 𝗣𝗿𝗼𝘃𝗶𝗱𝗲 𝗱𝗲𝘁𝗮𝗶𝗹𝗲𝗱 𝗮𝗻𝘀…"
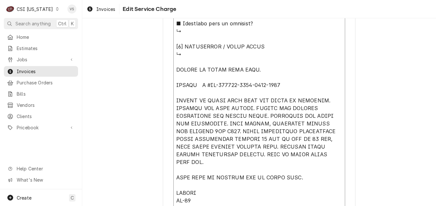
type textarea "x"
type textarea "⚠️ 𝗙𝗢𝗥𝗠 𝗜𝗡𝗦𝗧𝗥𝗨𝗖𝗧𝗜𝗢𝗡𝗦 ⚠️ ✪ 𝗖𝗼𝗺𝗽𝗹𝗲𝘁𝗲 𝗮𝗹𝗹 𝗿𝗲𝗹𝗲𝘃𝗮𝗻𝘁 𝘀𝗲𝗰𝘁𝗶𝗼𝗻𝘀 ✪ 𝗣𝗿𝗼𝘃𝗶𝗱𝗲 𝗱𝗲𝘁𝗮𝗶𝗹𝗲𝗱 𝗮𝗻𝘀…"
type textarea "x"
type textarea "⚠️ 𝗙𝗢𝗥𝗠 𝗜𝗡𝗦𝗧𝗥𝗨𝗖𝗧𝗜𝗢𝗡𝗦 ⚠️ ✪ 𝗖𝗼𝗺𝗽𝗹𝗲𝘁𝗲 𝗮𝗹𝗹 𝗿𝗲𝗹𝗲𝘃𝗮𝗻𝘁 𝘀𝗲𝗰𝘁𝗶𝗼𝗻𝘀 ✪ 𝗣𝗿𝗼𝘃𝗶𝗱𝗲 𝗱𝗲𝘁𝗮𝗶𝗹𝗲𝗱 𝗮𝗻𝘀…"
type textarea "x"
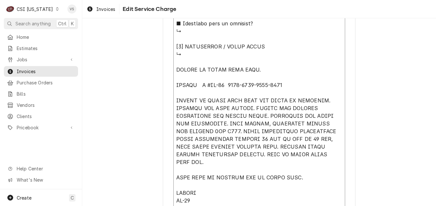
type textarea "⚠️ 𝗙𝗢𝗥𝗠 𝗜𝗡𝗦𝗧𝗥𝗨𝗖𝗧𝗜𝗢𝗡𝗦 ⚠️ ✪ 𝗖𝗼𝗺𝗽𝗹𝗲𝘁𝗲 𝗮𝗹𝗹 𝗿𝗲𝗹𝗲𝘃𝗮𝗻𝘁 𝘀𝗲𝗰𝘁𝗶𝗼𝗻𝘀 ✪ 𝗣𝗿𝗼𝘃𝗶𝗱𝗲 𝗱𝗲𝘁𝗮𝗶𝗹𝗲𝗱 𝗮𝗻𝘀…"
type textarea "x"
type textarea "⚠️ 𝗙𝗢𝗥𝗠 𝗜𝗡𝗦𝗧𝗥𝗨𝗖𝗧𝗜𝗢𝗡𝗦 ⚠️ ✪ 𝗖𝗼𝗺𝗽𝗹𝗲𝘁𝗲 𝗮𝗹𝗹 𝗿𝗲𝗹𝗲𝘃𝗮𝗻𝘁 𝘀𝗲𝗰𝘁𝗶𝗼𝗻𝘀 ✪ 𝗣𝗿𝗼𝘃𝗶𝗱𝗲 𝗱𝗲𝘁𝗮𝗶𝗹𝗲𝗱 𝗮𝗻𝘀…"
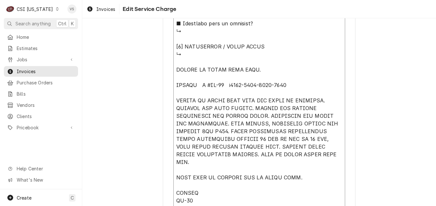
type textarea "x"
type textarea "⚠️ 𝗙𝗢𝗥𝗠 𝗜𝗡𝗦𝗧𝗥𝗨𝗖𝗧𝗜𝗢𝗡𝗦 ⚠️ ✪ 𝗖𝗼𝗺𝗽𝗹𝗲𝘁𝗲 𝗮𝗹𝗹 𝗿𝗲𝗹𝗲𝘃𝗮𝗻𝘁 𝘀𝗲𝗰𝘁𝗶𝗼𝗻𝘀 ✪ 𝗣𝗿𝗼𝘃𝗶𝗱𝗲 𝗱𝗲𝘁𝗮𝗶𝗹𝗲𝗱 𝗮𝗻𝘀…"
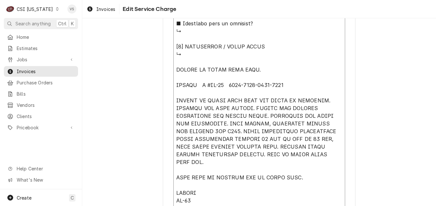
type textarea "x"
type textarea "⚠️ 𝗙𝗢𝗥𝗠 𝗜𝗡𝗦𝗧𝗥𝗨𝗖𝗧𝗜𝗢𝗡𝗦 ⚠️ ✪ 𝗖𝗼𝗺𝗽𝗹𝗲𝘁𝗲 𝗮𝗹𝗹 𝗿𝗲𝗹𝗲𝘃𝗮𝗻𝘁 𝘀𝗲𝗰𝘁𝗶𝗼𝗻𝘀 ✪ 𝗣𝗿𝗼𝘃𝗶𝗱𝗲 𝗱𝗲𝘁𝗮𝗶𝗹𝗲𝗱 𝗮𝗻𝘀…"
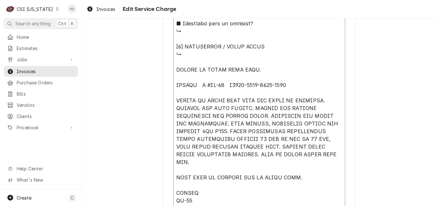
type textarea "x"
type textarea "⚠️ 𝗙𝗢𝗥𝗠 𝗜𝗡𝗦𝗧𝗥𝗨𝗖𝗧𝗜𝗢𝗡𝗦 ⚠️ ✪ 𝗖𝗼𝗺𝗽𝗹𝗲𝘁𝗲 𝗮𝗹𝗹 𝗿𝗲𝗹𝗲𝘃𝗮𝗻𝘁 𝘀𝗲𝗰𝘁𝗶𝗼𝗻𝘀 ✪ 𝗣𝗿𝗼𝘃𝗶𝗱𝗲 𝗱𝗲𝘁𝗮𝗶𝗹𝗲𝗱 𝗮𝗻𝘀…"
type textarea "x"
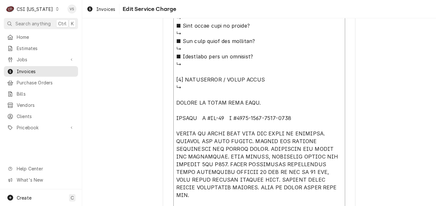
scroll to position [693, 0]
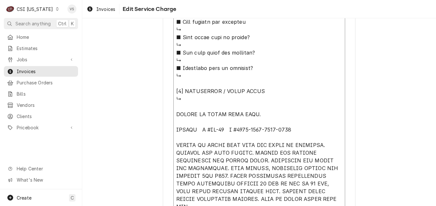
drag, startPoint x: 175, startPoint y: 128, endPoint x: 185, endPoint y: 129, distance: 10.3
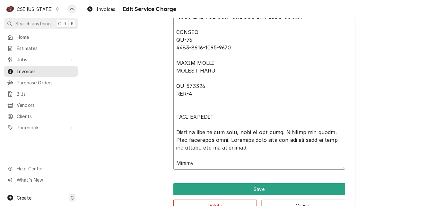
scroll to position [918, 0]
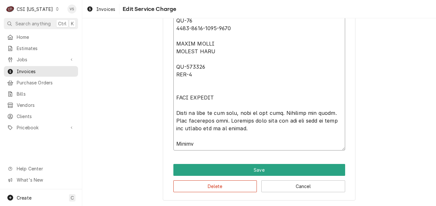
drag, startPoint x: 173, startPoint y: 128, endPoint x: 257, endPoint y: 135, distance: 84.4
type textarea "⚠️ 𝗙𝗢𝗥𝗠 𝗜𝗡𝗦𝗧𝗥𝗨𝗖𝗧𝗜𝗢𝗡𝗦 ⚠️ ✪ 𝗖𝗼𝗺𝗽𝗹𝗲𝘁𝗲 𝗮𝗹𝗹 𝗿𝗲𝗹𝗲𝘃𝗮𝗻𝘁 𝘀𝗲𝗰𝘁𝗶𝗼𝗻𝘀 ✪ 𝗣𝗿𝗼𝘃𝗶𝗱𝗲 𝗱𝗲𝘁𝗮𝗶𝗹𝗲𝗱 𝗮𝗻𝘀…"
click at [225, 183] on button "Delete" at bounding box center [215, 186] width 84 height 12
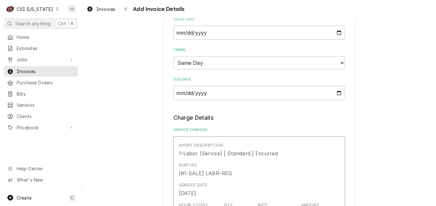
scroll to position [509, 0]
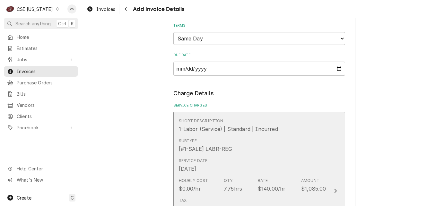
click at [263, 151] on div "Subtype [#1-SALE] LABR-REG" at bounding box center [252, 145] width 147 height 20
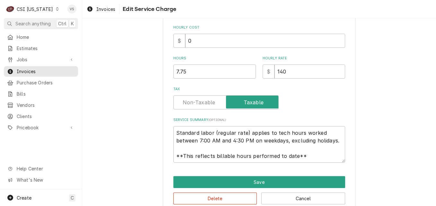
scroll to position [192, 0]
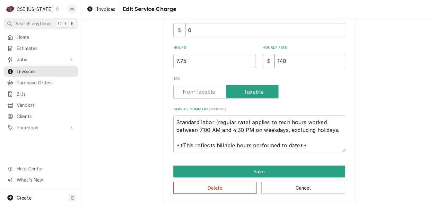
click at [178, 154] on div "Use the fields below to edit this service charge Short Description 1-Labor (Ser…" at bounding box center [259, 20] width 192 height 364
drag, startPoint x: 174, startPoint y: 121, endPoint x: 316, endPoint y: 164, distance: 148.8
click at [316, 164] on div "Use the fields below to edit this service charge Short Description 1-Labor (Ser…" at bounding box center [259, 20] width 192 height 364
paste textarea "FALCON M #AR-49 S #6446-1713-2111-0205 PICKED UP PARTS FROM SHOP AND DROVE TO L…"
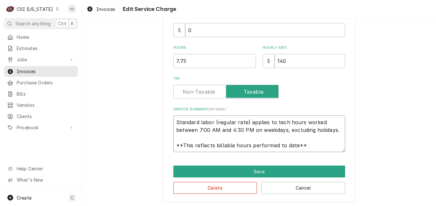
type textarea "x"
type textarea "FALCON M #AR-49 S #6446-1713-2111-0205 PICKED UP PARTS FROM SHOP AND DROVE TO L…"
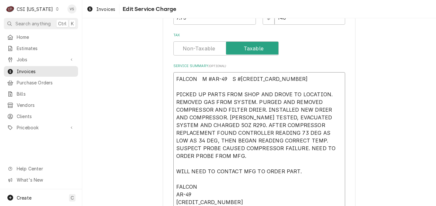
scroll to position [247, 0]
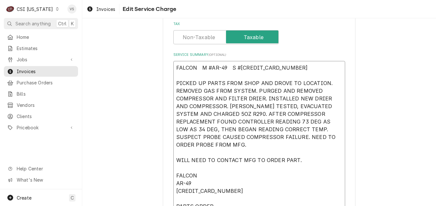
click at [174, 159] on textarea "FALCON M #AR-49 S #6446-1713-2111-0205 PICKED UP PARTS FROM SHOP AND DROVE TO L…" at bounding box center [259, 183] width 172 height 244
type textarea "x"
type textarea "FALCON M #AR-49 S #6446-1713-2111-0205 PICKED UP PARTS FROM SHOP AND DROVE TO L…"
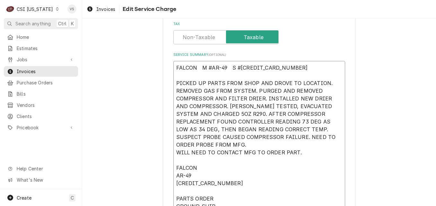
type textarea "x"
type textarea "FALCON M #AR-49 S #6446-1713-2111-0205 PICKED UP PARTS FROM SHOP AND DROVE TO L…"
type textarea "x"
type textarea "FALCON M #AR-49 S #6446-1713-2111-0205 PICKED UP PARTS FROM SHOP AND DROVE TO L…"
type textarea "x"
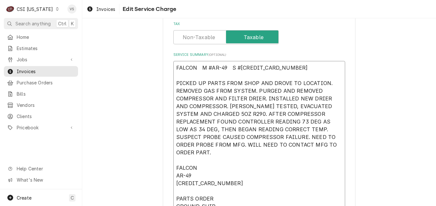
type textarea "FALCON M #AR-49 S #6446-1713-2111-0205 PICKED UP PARTS FROM SHOP AND DROVE TO L…"
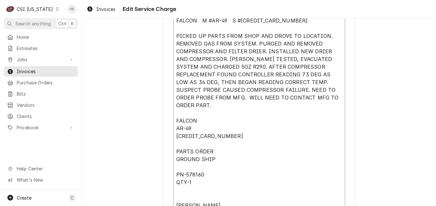
scroll to position [311, 0]
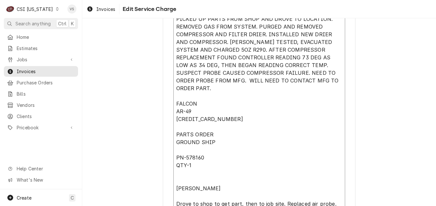
drag, startPoint x: 175, startPoint y: 159, endPoint x: 223, endPoint y: 180, distance: 52.7
click at [223, 180] on textarea "FALCON M #AR-49 S #6446-1713-2111-0205 PICKED UP PARTS FROM SHOP AND DROVE TO L…" at bounding box center [259, 111] width 172 height 229
type textarea "x"
type textarea "FALCON M #AR-49 S #6446-1713-2111-0205 PICKED UP PARTS FROM SHOP AND DROVE TO L…"
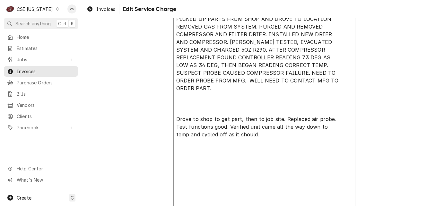
scroll to position [302, 0]
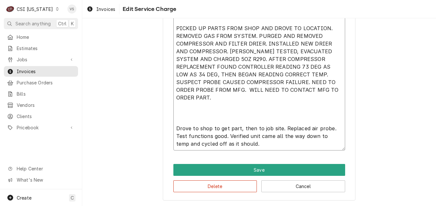
click at [185, 108] on textarea "FALCON M #AR-49 S #6446-1713-2111-0205 PICKED UP PARTS FROM SHOP AND DROVE TO L…" at bounding box center [259, 78] width 172 height 144
type textarea "x"
type textarea "FALCON M #AR-49 S #6446-1713-2111-0205 PICKED UP PARTS FROM SHOP AND DROVE TO L…"
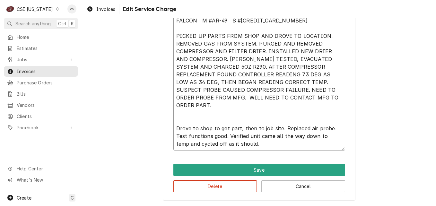
type textarea "x"
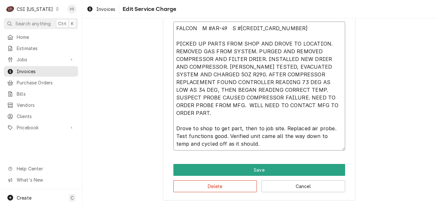
scroll to position [286, 0]
click at [174, 43] on textarea "FALCON M #AR-49 S #6446-1713-2111-0205 PICKED UP PARTS FROM SHOP AND DROVE TO L…" at bounding box center [259, 85] width 172 height 129
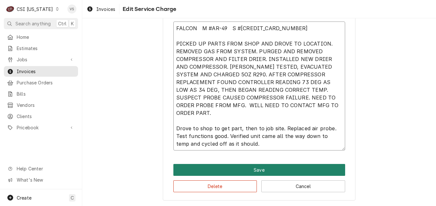
type textarea "FALCON M #AR-49 S #6446-1713-2111-0205 PICKED UP PARTS FROM SHOP AND DROVE TO L…"
click at [265, 168] on button "Save" at bounding box center [259, 170] width 172 height 12
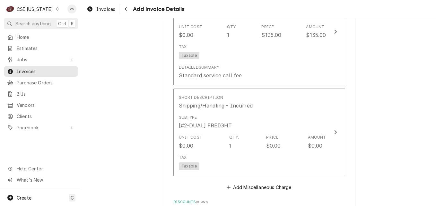
scroll to position [1496, 0]
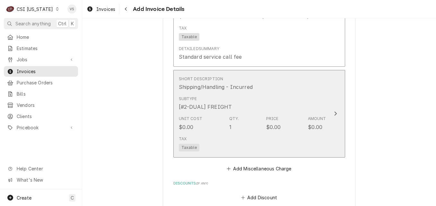
click at [292, 97] on div "Subtype [#2-DUAL] FREIGHT" at bounding box center [252, 103] width 147 height 20
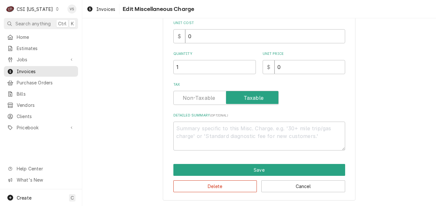
scroll to position [54, 0]
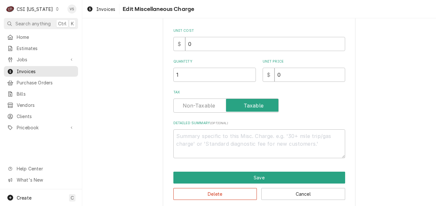
type textarea "x"
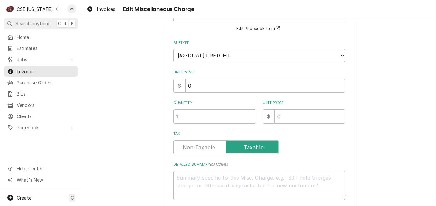
scroll to position [0, 0]
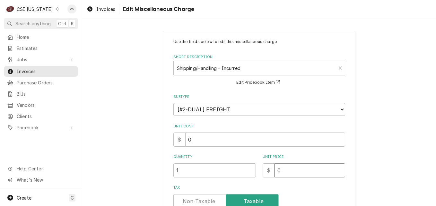
drag, startPoint x: 287, startPoint y: 168, endPoint x: 271, endPoint y: 171, distance: 16.0
click at [274, 171] on input "0" at bounding box center [309, 170] width 71 height 14
click at [278, 169] on input "0" at bounding box center [309, 170] width 71 height 14
click at [271, 171] on div "$ 0" at bounding box center [303, 170] width 82 height 14
type input "11.2"
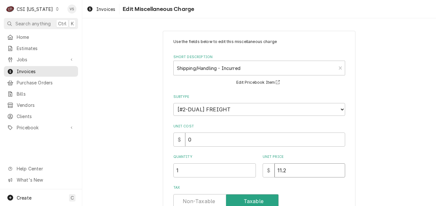
type textarea "x"
type input "11.28"
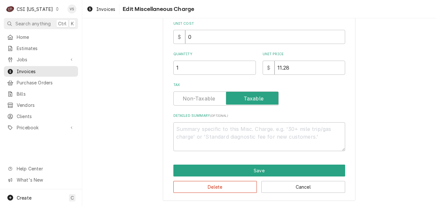
scroll to position [103, 0]
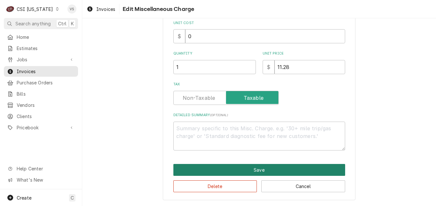
click at [218, 165] on button "Save" at bounding box center [259, 170] width 172 height 12
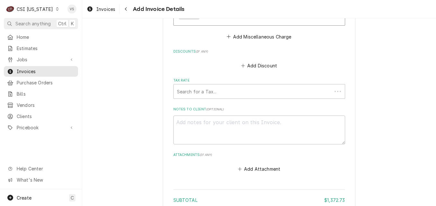
scroll to position [1588, 0]
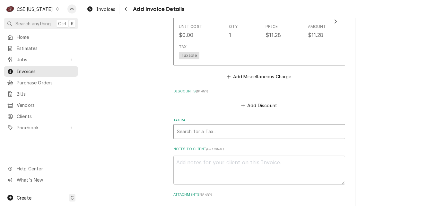
click at [200, 126] on div "Tax Rate" at bounding box center [259, 132] width 165 height 12
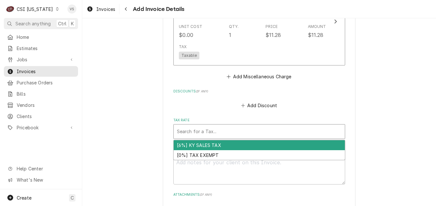
click at [199, 140] on div "[6%] KY SALES TAX" at bounding box center [259, 145] width 171 height 10
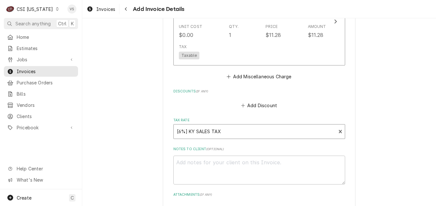
type textarea "x"
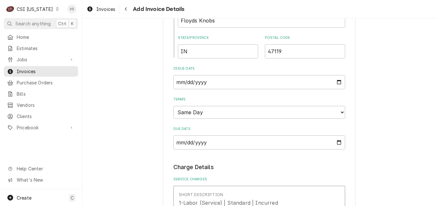
scroll to position [419, 0]
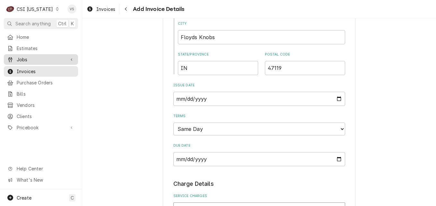
click at [28, 59] on span "Jobs" at bounding box center [41, 59] width 48 height 7
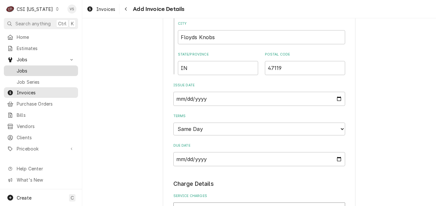
click at [30, 67] on div "Jobs" at bounding box center [41, 71] width 72 height 8
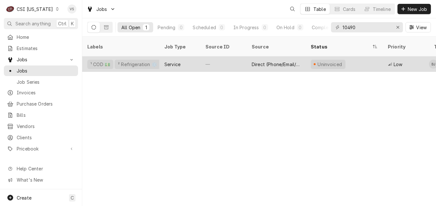
click at [235, 56] on div "—" at bounding box center [223, 63] width 46 height 15
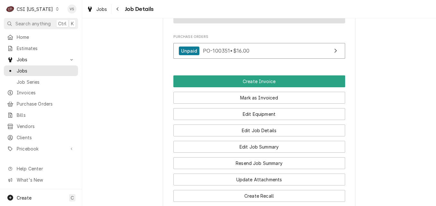
scroll to position [674, 0]
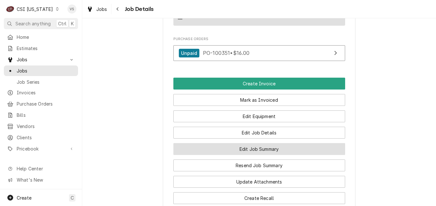
click at [233, 148] on button "Edit Job Summary" at bounding box center [259, 149] width 172 height 12
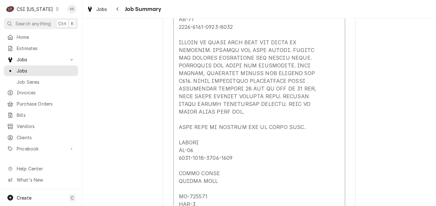
scroll to position [777, 0]
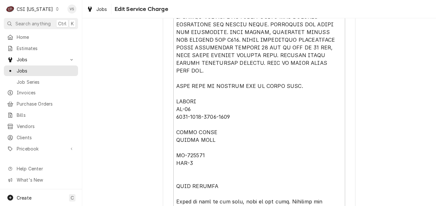
scroll to position [111, 0]
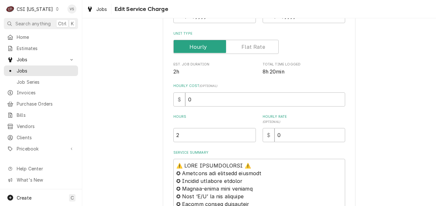
type textarea "x"
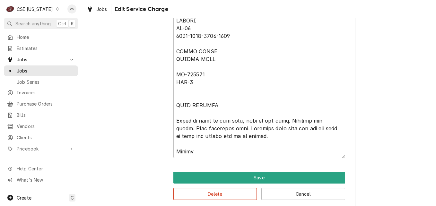
scroll to position [908, 0]
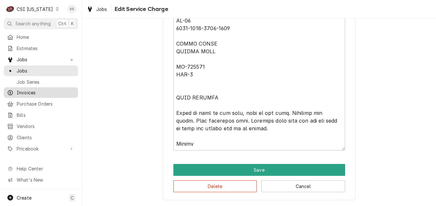
click at [24, 92] on span "Invoices" at bounding box center [46, 92] width 58 height 7
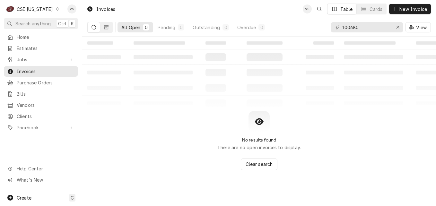
click at [97, 29] on button "Dynamic Content Wrapper" at bounding box center [94, 27] width 12 height 10
click at [107, 28] on icon "Dynamic Content Wrapper" at bounding box center [106, 27] width 4 height 4
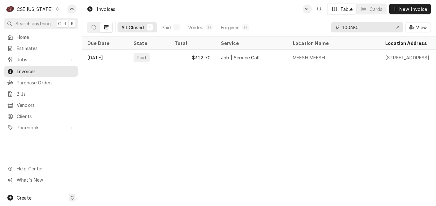
drag, startPoint x: 363, startPoint y: 30, endPoint x: 342, endPoint y: 30, distance: 20.9
click at [342, 30] on input "100680" at bounding box center [366, 27] width 48 height 10
click at [34, 59] on span "Jobs" at bounding box center [41, 59] width 48 height 7
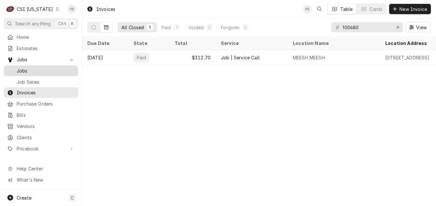
click at [28, 69] on span "Jobs" at bounding box center [46, 70] width 58 height 7
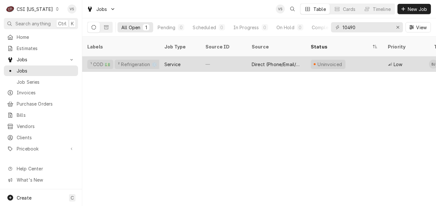
click at [199, 56] on div "Service" at bounding box center [179, 63] width 41 height 15
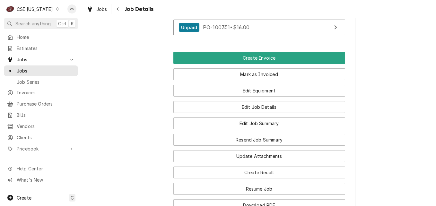
scroll to position [711, 0]
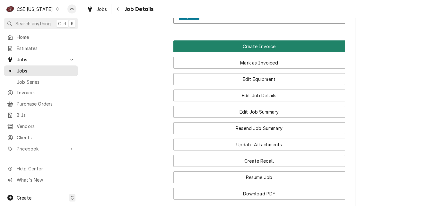
click at [259, 45] on button "Create Invoice" at bounding box center [259, 46] width 172 height 12
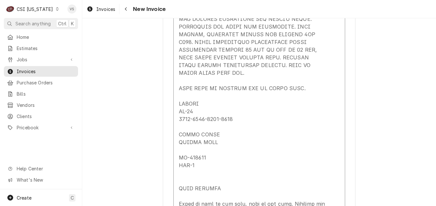
scroll to position [1380, 0]
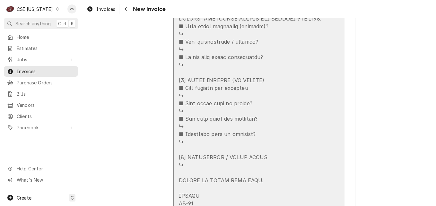
click at [291, 83] on div "Update Line Item" at bounding box center [252, 68] width 147 height 785
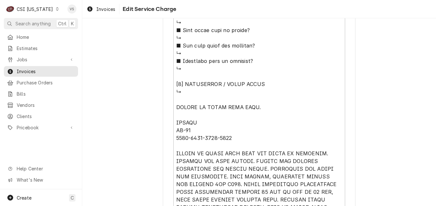
scroll to position [706, 0]
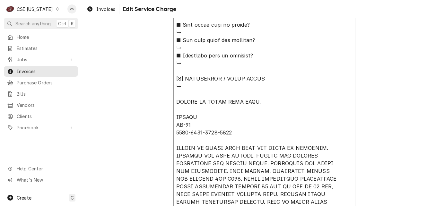
type textarea "x"
type textarea "⚠️ LORE IPSUMDOLORSI ⚠️ ✪ Ametcons adi elitsedd eiusmodt ✪ Incidid utlabore etd…"
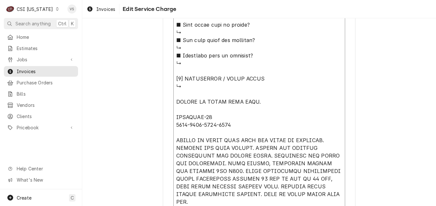
type textarea "x"
type textarea "⚠️ LORE IPSUMDOLORSI ⚠️ ✪ Ametcons adi elitsedd eiusmodt ✪ Incidid utlabore etd…"
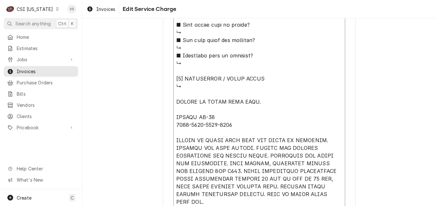
type textarea "x"
type textarea "⚠️ LORE IPSUMDOLORSI ⚠️ ✪ Ametcons adi elitsedd eiusmodt ✪ Incidid utlabore etd…"
type textarea "x"
type textarea "⚠️ LORE IPSUMDOLORSI ⚠️ ✪ Ametcons adi elitsedd eiusmodt ✪ Incidid utlabore etd…"
type textarea "x"
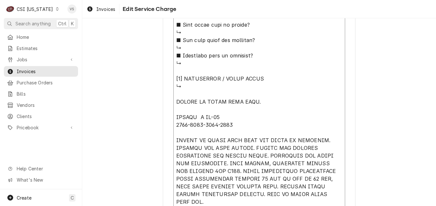
type textarea "⚠️ LORE IPSUMDOLORSI ⚠️ ✪ Ametcons adi elitsedd eiusmodt ✪ Incidid utlabore etd…"
type textarea "x"
type textarea "⚠️ LORE IPSUMDOLORSI ⚠️ ✪ Ametcons adi elitsedd eiusmodt ✪ Incidid utlabore etd…"
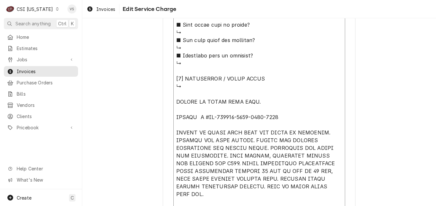
type textarea "x"
type textarea "⚠️ LORE IPSUMDOLORSI ⚠️ ✪ Ametcons adi elitsedd eiusmodt ✪ Incidid utlabore etd…"
type textarea "x"
type textarea "⚠️ LORE IPSUMDOLORSI ⚠️ ✪ Ametcons adi elitsedd eiusmodt ✪ Incidid utlabore etd…"
type textarea "x"
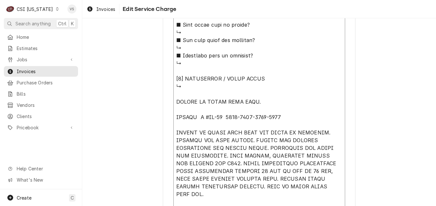
type textarea "⚠️ LORE IPSUMDOLORSI ⚠️ ✪ Ametcons adi elitsedd eiusmodt ✪ Incidid utlabore etd…"
type textarea "x"
type textarea "⚠️ LORE IPSUMDOLORSI ⚠️ ✪ Ametcons adi elitsedd eiusmodt ✪ Incidid utlabore etd…"
type textarea "x"
type textarea "⚠️ LORE IPSUMDOLORSI ⚠️ ✪ Ametcons adi elitsedd eiusmodt ✪ Incidid utlabore etd…"
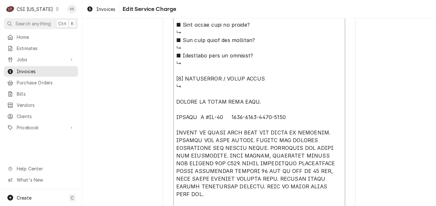
type textarea "x"
type textarea "⚠️ LORE IPSUMDOLORSI ⚠️ ✪ Ametcons adi elitsedd eiusmodt ✪ Incidid utlabore etd…"
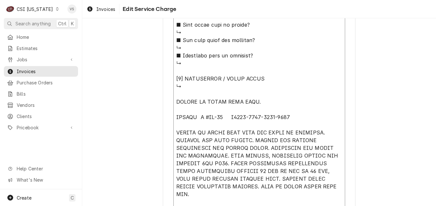
type textarea "x"
type textarea "⚠️ LORE IPSUMDOLORSI ⚠️ ✪ Ametcons adi elitsedd eiusmodt ✪ Incidid utlabore etd…"
type textarea "x"
type textarea "⚠️ LORE IPSUMDOLORSI ⚠️ ✪ Ametcons adi elitsedd eiusmodt ✪ Incidid utlabore etd…"
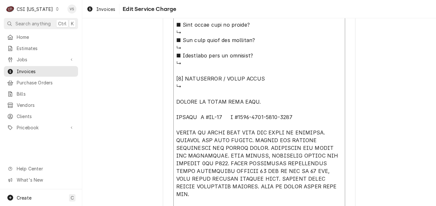
type textarea "x"
type textarea "⚠️ LORE IPSUMDOLORSI ⚠️ ✪ Ametcons adi elitsedd eiusmodt ✪ Incidid utlabore etd…"
type textarea "x"
type textarea "⚠️ 𝗙𝗢𝗥𝗠 𝗜𝗡𝗦𝗧𝗥𝗨𝗖𝗧𝗜𝗢𝗡𝗦 ⚠️ ✪ 𝗖𝗼𝗺𝗽𝗹𝗲𝘁𝗲 𝗮𝗹𝗹 𝗿𝗲𝗹𝗲𝘃𝗮𝗻𝘁 𝘀𝗲𝗰𝘁𝗶𝗼𝗻𝘀 ✪ 𝗣𝗿𝗼𝘃𝗶𝗱𝗲 𝗱𝗲𝘁𝗮𝗶𝗹𝗲𝗱 𝗮𝗻𝘀…"
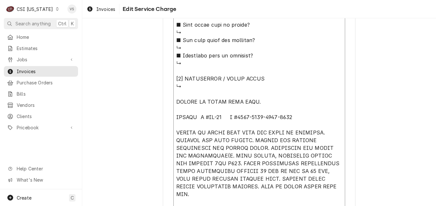
type textarea "x"
type textarea "⚠️ 𝗙𝗢𝗥𝗠 𝗜𝗡𝗦𝗧𝗥𝗨𝗖𝗧𝗜𝗢𝗡𝗦 ⚠️ ✪ 𝗖𝗼𝗺𝗽𝗹𝗲𝘁𝗲 𝗮𝗹𝗹 𝗿𝗲𝗹𝗲𝘃𝗮𝗻𝘁 𝘀𝗲𝗰𝘁𝗶𝗼𝗻𝘀 ✪ 𝗣𝗿𝗼𝘃𝗶𝗱𝗲 𝗱𝗲𝘁𝗮𝗶𝗹𝗲𝗱 𝗮𝗻𝘀…"
type textarea "x"
type textarea "⚠️ 𝗙𝗢𝗥𝗠 𝗜𝗡𝗦𝗧𝗥𝗨𝗖𝗧𝗜𝗢𝗡𝗦 ⚠️ ✪ 𝗖𝗼𝗺𝗽𝗹𝗲𝘁𝗲 𝗮𝗹𝗹 𝗿𝗲𝗹𝗲𝘃𝗮𝗻𝘁 𝘀𝗲𝗰𝘁𝗶𝗼𝗻𝘀 ✪ 𝗣𝗿𝗼𝘃𝗶𝗱𝗲 𝗱𝗲𝘁𝗮𝗶𝗹𝗲𝗱 𝗮𝗻𝘀…"
type textarea "x"
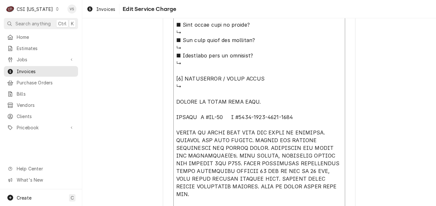
type textarea "⚠️ 𝗙𝗢𝗥𝗠 𝗜𝗡𝗦𝗧𝗥𝗨𝗖𝗧𝗜𝗢𝗡𝗦 ⚠️ ✪ 𝗖𝗼𝗺𝗽𝗹𝗲𝘁𝗲 𝗮𝗹𝗹 𝗿𝗲𝗹𝗲𝘃𝗮𝗻𝘁 𝘀𝗲𝗰𝘁𝗶𝗼𝗻𝘀 ✪ 𝗣𝗿𝗼𝘃𝗶𝗱𝗲 𝗱𝗲𝘁𝗮𝗶𝗹𝗲𝗱 𝗮𝗻𝘀…"
type textarea "x"
type textarea "⚠️ 𝗙𝗢𝗥𝗠 𝗜𝗡𝗦𝗧𝗥𝗨𝗖𝗧𝗜𝗢𝗡𝗦 ⚠️ ✪ 𝗖𝗼𝗺𝗽𝗹𝗲𝘁𝗲 𝗮𝗹𝗹 𝗿𝗲𝗹𝗲𝘃𝗮𝗻𝘁 𝘀𝗲𝗰𝘁𝗶𝗼𝗻𝘀 ✪ 𝗣𝗿𝗼𝘃𝗶𝗱𝗲 𝗱𝗲𝘁𝗮𝗶𝗹𝗲𝗱 𝗮𝗻𝘀…"
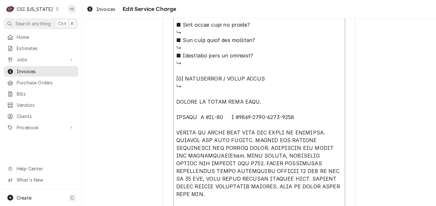
type textarea "x"
type textarea "⚠️ 𝗙𝗢𝗥𝗠 𝗜𝗡𝗦𝗧𝗥𝗨𝗖𝗧𝗜𝗢𝗡𝗦 ⚠️ ✪ 𝗖𝗼𝗺𝗽𝗹𝗲𝘁𝗲 𝗮𝗹𝗹 𝗿𝗲𝗹𝗲𝘃𝗮𝗻𝘁 𝘀𝗲𝗰𝘁𝗶𝗼𝗻𝘀 ✪ 𝗣𝗿𝗼𝘃𝗶𝗱𝗲 𝗱𝗲𝘁𝗮𝗶𝗹𝗲𝗱 𝗮𝗻𝘀…"
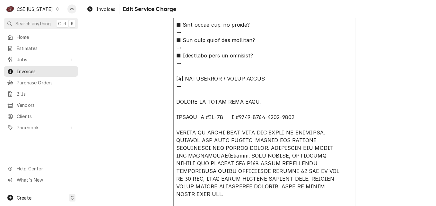
type textarea "x"
type textarea "⚠️ 𝗙𝗢𝗥𝗠 𝗜𝗡𝗦𝗧𝗥𝗨𝗖𝗧𝗜𝗢𝗡𝗦 ⚠️ ✪ 𝗖𝗼𝗺𝗽𝗹𝗲𝘁𝗲 𝗮𝗹𝗹 𝗿𝗲𝗹𝗲𝘃𝗮𝗻𝘁 𝘀𝗲𝗰𝘁𝗶𝗼𝗻𝘀 ✪ 𝗣𝗿𝗼𝘃𝗶𝗱𝗲 𝗱𝗲𝘁𝗮𝗶𝗹𝗲𝗱 𝗮𝗻𝘀…"
type textarea "x"
type textarea "⚠️ 𝗙𝗢𝗥𝗠 𝗜𝗡𝗦𝗧𝗥𝗨𝗖𝗧𝗜𝗢𝗡𝗦 ⚠️ ✪ 𝗖𝗼𝗺𝗽𝗹𝗲𝘁𝗲 𝗮𝗹𝗹 𝗿𝗲𝗹𝗲𝘃𝗮𝗻𝘁 𝘀𝗲𝗰𝘁𝗶𝗼𝗻𝘀 ✪ 𝗣𝗿𝗼𝘃𝗶𝗱𝗲 𝗱𝗲𝘁𝗮𝗶𝗹𝗲𝗱 𝗮𝗻𝘀…"
type textarea "x"
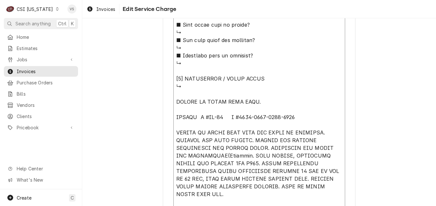
type textarea "⚠️ 𝗙𝗢𝗥𝗠 𝗜𝗡𝗦𝗧𝗥𝗨𝗖𝗧𝗜𝗢𝗡𝗦 ⚠️ ✪ 𝗖𝗼𝗺𝗽𝗹𝗲𝘁𝗲 𝗮𝗹𝗹 𝗿𝗲𝗹𝗲𝘃𝗮𝗻𝘁 𝘀𝗲𝗰𝘁𝗶𝗼𝗻𝘀 ✪ 𝗣𝗿𝗼𝘃𝗶𝗱𝗲 𝗱𝗲𝘁𝗮𝗶𝗹𝗲𝗱 𝗮𝗻𝘀…"
type textarea "x"
type textarea "⚠️ 𝗙𝗢𝗥𝗠 𝗜𝗡𝗦𝗧𝗥𝗨𝗖𝗧𝗜𝗢𝗡𝗦 ⚠️ ✪ 𝗖𝗼𝗺𝗽𝗹𝗲𝘁𝗲 𝗮𝗹𝗹 𝗿𝗲𝗹𝗲𝘃𝗮𝗻𝘁 𝘀𝗲𝗰𝘁𝗶𝗼𝗻𝘀 ✪ 𝗣𝗿𝗼𝘃𝗶𝗱𝗲 𝗱𝗲𝘁𝗮𝗶𝗹𝗲𝗱 𝗮𝗻𝘀…"
type textarea "x"
type textarea "⚠️ 𝗙𝗢𝗥𝗠 𝗜𝗡𝗦𝗧𝗥𝗨𝗖𝗧𝗜𝗢𝗡𝗦 ⚠️ ✪ 𝗖𝗼𝗺𝗽𝗹𝗲𝘁𝗲 𝗮𝗹𝗹 𝗿𝗲𝗹𝗲𝘃𝗮𝗻𝘁 𝘀𝗲𝗰𝘁𝗶𝗼𝗻𝘀 ✪ 𝗣𝗿𝗼𝘃𝗶𝗱𝗲 𝗱𝗲𝘁𝗮𝗶𝗹𝗲𝗱 𝗮𝗻𝘀…"
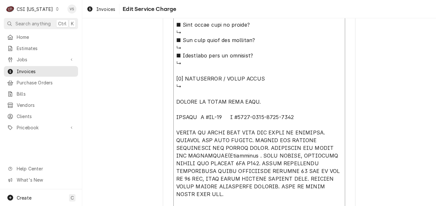
type textarea "x"
type textarea "⚠️ 𝗙𝗢𝗥𝗠 𝗜𝗡𝗦𝗧𝗥𝗨𝗖𝗧𝗜𝗢𝗡𝗦 ⚠️ ✪ 𝗖𝗼𝗺𝗽𝗹𝗲𝘁𝗲 𝗮𝗹𝗹 𝗿𝗲𝗹𝗲𝘃𝗮𝗻𝘁 𝘀𝗲𝗰𝘁𝗶𝗼𝗻𝘀 ✪ 𝗣𝗿𝗼𝘃𝗶𝗱𝗲 𝗱𝗲𝘁𝗮𝗶𝗹𝗲𝗱 𝗮𝗻𝘀…"
type textarea "x"
type textarea "⚠️ 𝗙𝗢𝗥𝗠 𝗜𝗡𝗦𝗧𝗥𝗨𝗖𝗧𝗜𝗢𝗡𝗦 ⚠️ ✪ 𝗖𝗼𝗺𝗽𝗹𝗲𝘁𝗲 𝗮𝗹𝗹 𝗿𝗲𝗹𝗲𝘃𝗮𝗻𝘁 𝘀𝗲𝗰𝘁𝗶𝗼𝗻𝘀 ✪ 𝗣𝗿𝗼𝘃𝗶𝗱𝗲 𝗱𝗲𝘁𝗮𝗶𝗹𝗲𝗱 𝗮𝗻𝘀…"
type textarea "x"
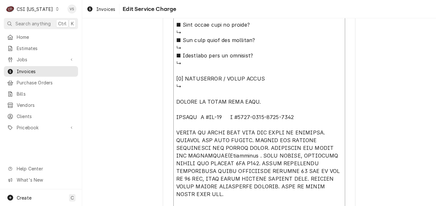
type textarea "⚠️ 𝗙𝗢𝗥𝗠 𝗜𝗡𝗦𝗧𝗥𝗨𝗖𝗧𝗜𝗢𝗡𝗦 ⚠️ ✪ 𝗖𝗼𝗺𝗽𝗹𝗲𝘁𝗲 𝗮𝗹𝗹 𝗿𝗲𝗹𝗲𝘃𝗮𝗻𝘁 𝘀𝗲𝗰𝘁𝗶𝗼𝗻𝘀 ✪ 𝗣𝗿𝗼𝘃𝗶𝗱𝗲 𝗱𝗲𝘁𝗮𝗶𝗹𝗲𝗱 𝗮𝗻𝘀…"
type textarea "x"
type textarea "⚠️ 𝗙𝗢𝗥𝗠 𝗜𝗡𝗦𝗧𝗥𝗨𝗖𝗧𝗜𝗢𝗡𝗦 ⚠️ ✪ 𝗖𝗼𝗺𝗽𝗹𝗲𝘁𝗲 𝗮𝗹𝗹 𝗿𝗲𝗹𝗲𝘃𝗮𝗻𝘁 𝘀𝗲𝗰𝘁𝗶𝗼𝗻𝘀 ✪ 𝗣𝗿𝗼𝘃𝗶𝗱𝗲 𝗱𝗲𝘁𝗮𝗶𝗹𝗲𝗱 𝗮𝗻𝘀…"
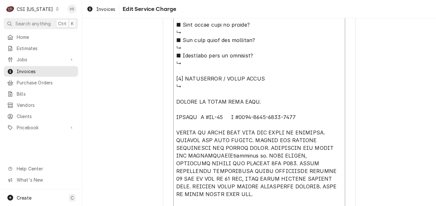
type textarea "x"
type textarea "⚠️ 𝗙𝗢𝗥𝗠 𝗜𝗡𝗦𝗧𝗥𝗨𝗖𝗧𝗜𝗢𝗡𝗦 ⚠️ ✪ 𝗖𝗼𝗺𝗽𝗹𝗲𝘁𝗲 𝗮𝗹𝗹 𝗿𝗲𝗹𝗲𝘃𝗮𝗻𝘁 𝘀𝗲𝗰𝘁𝗶𝗼𝗻𝘀 ✪ 𝗣𝗿𝗼𝘃𝗶𝗱𝗲 𝗱𝗲𝘁𝗮𝗶𝗹𝗲𝗱 𝗮𝗻𝘀…"
type textarea "x"
type textarea "⚠️ 𝗙𝗢𝗥𝗠 𝗜𝗡𝗦𝗧𝗥𝗨𝗖𝗧𝗜𝗢𝗡𝗦 ⚠️ ✪ 𝗖𝗼𝗺𝗽𝗹𝗲𝘁𝗲 𝗮𝗹𝗹 𝗿𝗲𝗹𝗲𝘃𝗮𝗻𝘁 𝘀𝗲𝗰𝘁𝗶𝗼𝗻𝘀 ✪ 𝗣𝗿𝗼𝘃𝗶𝗱𝗲 𝗱𝗲𝘁𝗮𝗶𝗹𝗲𝗱 𝗮𝗻𝘀…"
type textarea "x"
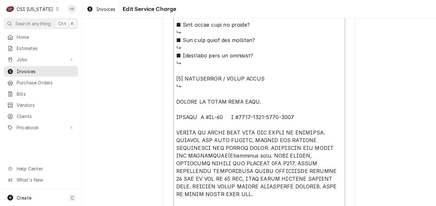
type textarea "⚠️ 𝗙𝗢𝗥𝗠 𝗜𝗡𝗦𝗧𝗥𝗨𝗖𝗧𝗜𝗢𝗡𝗦 ⚠️ ✪ 𝗖𝗼𝗺𝗽𝗹𝗲𝘁𝗲 𝗮𝗹𝗹 𝗿𝗲𝗹𝗲𝘃𝗮𝗻𝘁 𝘀𝗲𝗰𝘁𝗶𝗼𝗻𝘀 ✪ 𝗣𝗿𝗼𝘃𝗶𝗱𝗲 𝗱𝗲𝘁𝗮𝗶𝗹𝗲𝗱 𝗮𝗻𝘀…"
type textarea "x"
type textarea "⚠️ 𝗙𝗢𝗥𝗠 𝗜𝗡𝗦𝗧𝗥𝗨𝗖𝗧𝗜𝗢𝗡𝗦 ⚠️ ✪ 𝗖𝗼𝗺𝗽𝗹𝗲𝘁𝗲 𝗮𝗹𝗹 𝗿𝗲𝗹𝗲𝘃𝗮𝗻𝘁 𝘀𝗲𝗰𝘁𝗶𝗼𝗻𝘀 ✪ 𝗣𝗿𝗼𝘃𝗶𝗱𝗲 𝗱𝗲𝘁𝗮𝗶𝗹𝗲𝗱 𝗮𝗻𝘀…"
type textarea "x"
type textarea "⚠️ 𝗙𝗢𝗥𝗠 𝗜𝗡𝗦𝗧𝗥𝗨𝗖𝗧𝗜𝗢𝗡𝗦 ⚠️ ✪ 𝗖𝗼𝗺𝗽𝗹𝗲𝘁𝗲 𝗮𝗹𝗹 𝗿𝗲𝗹𝗲𝘃𝗮𝗻𝘁 𝘀𝗲𝗰𝘁𝗶𝗼𝗻𝘀 ✪ 𝗣𝗿𝗼𝘃𝗶𝗱𝗲 𝗱𝗲𝘁𝗮𝗶𝗹𝗲𝗱 𝗮𝗻𝘀…"
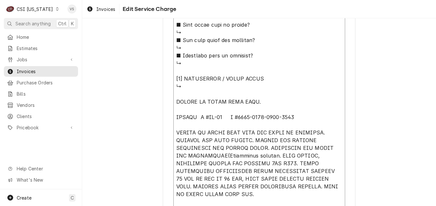
type textarea "x"
type textarea "⚠️ 𝗙𝗢𝗥𝗠 𝗜𝗡𝗦𝗧𝗥𝗨𝗖𝗧𝗜𝗢𝗡𝗦 ⚠️ ✪ 𝗖𝗼𝗺𝗽𝗹𝗲𝘁𝗲 𝗮𝗹𝗹 𝗿𝗲𝗹𝗲𝘃𝗮𝗻𝘁 𝘀𝗲𝗰𝘁𝗶𝗼𝗻𝘀 ✪ 𝗣𝗿𝗼𝘃𝗶𝗱𝗲 𝗱𝗲𝘁𝗮𝗶𝗹𝗲𝗱 𝗮𝗻𝘀…"
type textarea "x"
type textarea "⚠️ 𝗙𝗢𝗥𝗠 𝗜𝗡𝗦𝗧𝗥𝗨𝗖𝗧𝗜𝗢𝗡𝗦 ⚠️ ✪ 𝗖𝗼𝗺𝗽𝗹𝗲𝘁𝗲 𝗮𝗹𝗹 𝗿𝗲𝗹𝗲𝘃𝗮𝗻𝘁 𝘀𝗲𝗰𝘁𝗶𝗼𝗻𝘀 ✪ 𝗣𝗿𝗼𝘃𝗶𝗱𝗲 𝗱𝗲𝘁𝗮𝗶𝗹𝗲𝗱 𝗮𝗻𝘀…"
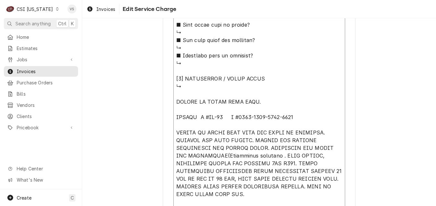
type textarea "x"
type textarea "⚠️ 𝗙𝗢𝗥𝗠 𝗜𝗡𝗦𝗧𝗥𝗨𝗖𝗧𝗜𝗢𝗡𝗦 ⚠️ ✪ 𝗖𝗼𝗺𝗽𝗹𝗲𝘁𝗲 𝗮𝗹𝗹 𝗿𝗲𝗹𝗲𝘃𝗮𝗻𝘁 𝘀𝗲𝗰𝘁𝗶𝗼𝗻𝘀 ✪ 𝗣𝗿𝗼𝘃𝗶𝗱𝗲 𝗱𝗲𝘁𝗮𝗶𝗹𝗲𝗱 𝗮𝗻𝘀…"
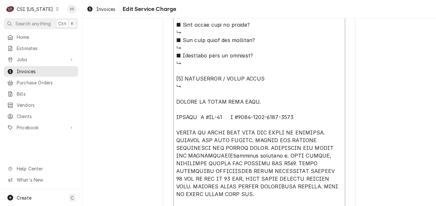
type textarea "x"
type textarea "⚠️ 𝗙𝗢𝗥𝗠 𝗜𝗡𝗦𝗧𝗥𝗨𝗖𝗧𝗜𝗢𝗡𝗦 ⚠️ ✪ 𝗖𝗼𝗺𝗽𝗹𝗲𝘁𝗲 𝗮𝗹𝗹 𝗿𝗲𝗹𝗲𝘃𝗮𝗻𝘁 𝘀𝗲𝗰𝘁𝗶𝗼𝗻𝘀 ✪ 𝗣𝗿𝗼𝘃𝗶𝗱𝗲 𝗱𝗲𝘁𝗮𝗶𝗹𝗲𝗱 𝗮𝗻𝘀…"
type textarea "x"
type textarea "⚠️ 𝗙𝗢𝗥𝗠 𝗜𝗡𝗦𝗧𝗥𝗨𝗖𝗧𝗜𝗢𝗡𝗦 ⚠️ ✪ 𝗖𝗼𝗺𝗽𝗹𝗲𝘁𝗲 𝗮𝗹𝗹 𝗿𝗲𝗹𝗲𝘃𝗮𝗻𝘁 𝘀𝗲𝗰𝘁𝗶𝗼𝗻𝘀 ✪ 𝗣𝗿𝗼𝘃𝗶𝗱𝗲 𝗱𝗲𝘁𝗮𝗶𝗹𝗲𝗱 𝗮𝗻𝘀…"
type textarea "x"
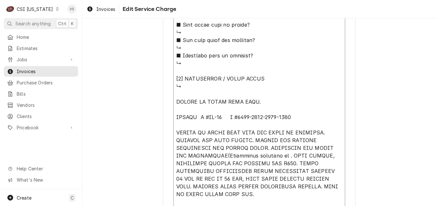
type textarea "⚠️ 𝗙𝗢𝗥𝗠 𝗜𝗡𝗦𝗧𝗥𝗨𝗖𝗧𝗜𝗢𝗡𝗦 ⚠️ ✪ 𝗖𝗼𝗺𝗽𝗹𝗲𝘁𝗲 𝗮𝗹𝗹 𝗿𝗲𝗹𝗲𝘃𝗮𝗻𝘁 𝘀𝗲𝗰𝘁𝗶𝗼𝗻𝘀 ✪ 𝗣𝗿𝗼𝘃𝗶𝗱𝗲 𝗱𝗲𝘁𝗮𝗶𝗹𝗲𝗱 𝗮𝗻𝘀…"
type textarea "x"
type textarea "⚠️ 𝗙𝗢𝗥𝗠 𝗜𝗡𝗦𝗧𝗥𝗨𝗖𝗧𝗜𝗢𝗡𝗦 ⚠️ ✪ 𝗖𝗼𝗺𝗽𝗹𝗲𝘁𝗲 𝗮𝗹𝗹 𝗿𝗲𝗹𝗲𝘃𝗮𝗻𝘁 𝘀𝗲𝗰𝘁𝗶𝗼𝗻𝘀 ✪ 𝗣𝗿𝗼𝘃𝗶𝗱𝗲 𝗱𝗲𝘁𝗮𝗶𝗹𝗲𝗱 𝗮𝗻𝘀…"
type textarea "x"
type textarea "⚠️ 𝗙𝗢𝗥𝗠 𝗜𝗡𝗦𝗧𝗥𝗨𝗖𝗧𝗜𝗢𝗡𝗦 ⚠️ ✪ 𝗖𝗼𝗺𝗽𝗹𝗲𝘁𝗲 𝗮𝗹𝗹 𝗿𝗲𝗹𝗲𝘃𝗮𝗻𝘁 𝘀𝗲𝗰𝘁𝗶𝗼𝗻𝘀 ✪ 𝗣𝗿𝗼𝘃𝗶𝗱𝗲 𝗱𝗲𝘁𝗮𝗶𝗹𝗲𝗱 𝗮𝗻𝘀…"
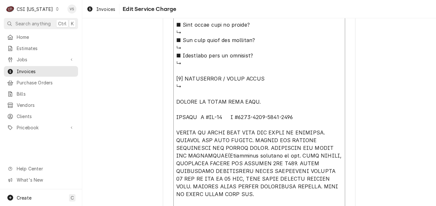
type textarea "x"
type textarea "⚠️ 𝗙𝗢𝗥𝗠 𝗜𝗡𝗦𝗧𝗥𝗨𝗖𝗧𝗜𝗢𝗡𝗦 ⚠️ ✪ 𝗖𝗼𝗺𝗽𝗹𝗲𝘁𝗲 𝗮𝗹𝗹 𝗿𝗲𝗹𝗲𝘃𝗮𝗻𝘁 𝘀𝗲𝗰𝘁𝗶𝗼𝗻𝘀 ✪ 𝗣𝗿𝗼𝘃𝗶𝗱𝗲 𝗱𝗲𝘁𝗮𝗶𝗹𝗲𝗱 𝗮𝗻𝘀…"
type textarea "x"
type textarea "⚠️ 𝗙𝗢𝗥𝗠 𝗜𝗡𝗦𝗧𝗥𝗨𝗖𝗧𝗜𝗢𝗡𝗦 ⚠️ ✪ 𝗖𝗼𝗺𝗽𝗹𝗲𝘁𝗲 𝗮𝗹𝗹 𝗿𝗲𝗹𝗲𝘃𝗮𝗻𝘁 𝘀𝗲𝗰𝘁𝗶𝗼𝗻𝘀 ✪ 𝗣𝗿𝗼𝘃𝗶𝗱𝗲 𝗱𝗲𝘁𝗮𝗶𝗹𝗲𝗱 𝗮𝗻𝘀…"
type textarea "x"
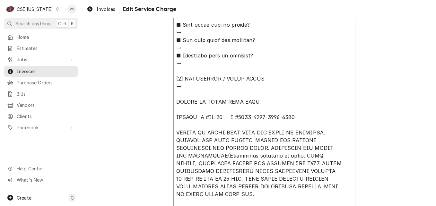
type textarea "⚠️ 𝗙𝗢𝗥𝗠 𝗜𝗡𝗦𝗧𝗥𝗨𝗖𝗧𝗜𝗢𝗡𝗦 ⚠️ ✪ 𝗖𝗼𝗺𝗽𝗹𝗲𝘁𝗲 𝗮𝗹𝗹 𝗿𝗲𝗹𝗲𝘃𝗮𝗻𝘁 𝘀𝗲𝗰𝘁𝗶𝗼𝗻𝘀 ✪ 𝗣𝗿𝗼𝘃𝗶𝗱𝗲 𝗱𝗲𝘁𝗮𝗶𝗹𝗲𝗱 𝗮𝗻𝘀…"
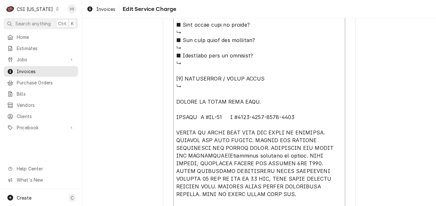
type textarea "x"
type textarea "⚠️ 𝗙𝗢𝗥𝗠 𝗜𝗡𝗦𝗧𝗥𝗨𝗖𝗧𝗜𝗢𝗡𝗦 ⚠️ ✪ 𝗖𝗼𝗺𝗽𝗹𝗲𝘁𝗲 𝗮𝗹𝗹 𝗿𝗲𝗹𝗲𝘃𝗮𝗻𝘁 𝘀𝗲𝗰𝘁𝗶𝗼𝗻𝘀 ✪ 𝗣𝗿𝗼𝘃𝗶𝗱𝗲 𝗱𝗲𝘁𝗮𝗶𝗹𝗲𝗱 𝗮𝗻𝘀…"
type textarea "x"
type textarea "⚠️ 𝗙𝗢𝗥𝗠 𝗜𝗡𝗦𝗧𝗥𝗨𝗖𝗧𝗜𝗢𝗡𝗦 ⚠️ ✪ 𝗖𝗼𝗺𝗽𝗹𝗲𝘁𝗲 𝗮𝗹𝗹 𝗿𝗲𝗹𝗲𝘃𝗮𝗻𝘁 𝘀𝗲𝗰𝘁𝗶𝗼𝗻𝘀 ✪ 𝗣𝗿𝗼𝘃𝗶𝗱𝗲 𝗱𝗲𝘁𝗮𝗶𝗹𝗲𝗱 𝗮𝗻𝘀…"
type textarea "x"
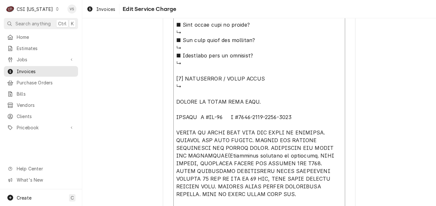
type textarea "⚠️ 𝗙𝗢𝗥𝗠 𝗜𝗡𝗦𝗧𝗥𝗨𝗖𝗧𝗜𝗢𝗡𝗦 ⚠️ ✪ 𝗖𝗼𝗺𝗽𝗹𝗲𝘁𝗲 𝗮𝗹𝗹 𝗿𝗲𝗹𝗲𝘃𝗮𝗻𝘁 𝘀𝗲𝗰𝘁𝗶𝗼𝗻𝘀 ✪ 𝗣𝗿𝗼𝘃𝗶𝗱𝗲 𝗱𝗲𝘁𝗮𝗶𝗹𝗲𝗱 𝗮𝗻𝘀…"
type textarea "x"
type textarea "⚠️ 𝗙𝗢𝗥𝗠 𝗜𝗡𝗦𝗧𝗥𝗨𝗖𝗧𝗜𝗢𝗡𝗦 ⚠️ ✪ 𝗖𝗼𝗺𝗽𝗹𝗲𝘁𝗲 𝗮𝗹𝗹 𝗿𝗲𝗹𝗲𝘃𝗮𝗻𝘁 𝘀𝗲𝗰𝘁𝗶𝗼𝗻𝘀 ✪ 𝗣𝗿𝗼𝘃𝗶𝗱𝗲 𝗱𝗲𝘁𝗮𝗶𝗹𝗲𝗱 𝗮𝗻𝘀…"
type textarea "x"
type textarea "⚠️ 𝗙𝗢𝗥𝗠 𝗜𝗡𝗦𝗧𝗥𝗨𝗖𝗧𝗜𝗢𝗡𝗦 ⚠️ ✪ 𝗖𝗼𝗺𝗽𝗹𝗲𝘁𝗲 𝗮𝗹𝗹 𝗿𝗲𝗹𝗲𝘃𝗮𝗻𝘁 𝘀𝗲𝗰𝘁𝗶𝗼𝗻𝘀 ✪ 𝗣𝗿𝗼𝘃𝗶𝗱𝗲 𝗱𝗲𝘁𝗮𝗶𝗹𝗲𝗱 𝗮𝗻𝘀…"
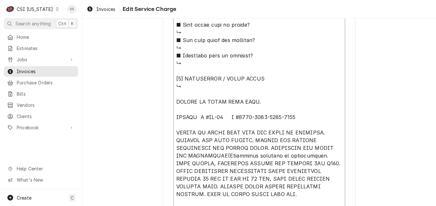
type textarea "x"
type textarea "⚠️ 𝗙𝗢𝗥𝗠 𝗜𝗡𝗦𝗧𝗥𝗨𝗖𝗧𝗜𝗢𝗡𝗦 ⚠️ ✪ 𝗖𝗼𝗺𝗽𝗹𝗲𝘁𝗲 𝗮𝗹𝗹 𝗿𝗲𝗹𝗲𝘃𝗮𝗻𝘁 𝘀𝗲𝗰𝘁𝗶𝗼𝗻𝘀 ✪ 𝗣𝗿𝗼𝘃𝗶𝗱𝗲 𝗱𝗲𝘁𝗮𝗶𝗹𝗲𝗱 𝗮𝗻𝘀…"
type textarea "x"
type textarea "⚠️ 𝗙𝗢𝗥𝗠 𝗜𝗡𝗦𝗧𝗥𝗨𝗖𝗧𝗜𝗢𝗡𝗦 ⚠️ ✪ 𝗖𝗼𝗺𝗽𝗹𝗲𝘁𝗲 𝗮𝗹𝗹 𝗿𝗲𝗹𝗲𝘃𝗮𝗻𝘁 𝘀𝗲𝗰𝘁𝗶𝗼𝗻𝘀 ✪ 𝗣𝗿𝗼𝘃𝗶𝗱𝗲 𝗱𝗲𝘁𝗮𝗶𝗹𝗲𝗱 𝗮𝗻𝘀…"
type textarea "x"
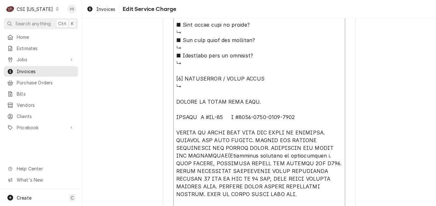
type textarea "⚠️ 𝗙𝗢𝗥𝗠 𝗜𝗡𝗦𝗧𝗥𝗨𝗖𝗧𝗜𝗢𝗡𝗦 ⚠️ ✪ 𝗖𝗼𝗺𝗽𝗹𝗲𝘁𝗲 𝗮𝗹𝗹 𝗿𝗲𝗹𝗲𝘃𝗮𝗻𝘁 𝘀𝗲𝗰𝘁𝗶𝗼𝗻𝘀 ✪ 𝗣𝗿𝗼𝘃𝗶𝗱𝗲 𝗱𝗲𝘁𝗮𝗶𝗹𝗲𝗱 𝗮𝗻𝘀…"
type textarea "x"
type textarea "⚠️ 𝗙𝗢𝗥𝗠 𝗜𝗡𝗦𝗧𝗥𝗨𝗖𝗧𝗜𝗢𝗡𝗦 ⚠️ ✪ 𝗖𝗼𝗺𝗽𝗹𝗲𝘁𝗲 𝗮𝗹𝗹 𝗿𝗲𝗹𝗲𝘃𝗮𝗻𝘁 𝘀𝗲𝗰𝘁𝗶𝗼𝗻𝘀 ✪ 𝗣𝗿𝗼𝘃𝗶𝗱𝗲 𝗱𝗲𝘁𝗮𝗶𝗹𝗲𝗱 𝗮𝗻𝘀…"
type textarea "x"
type textarea "⚠️ 𝗙𝗢𝗥𝗠 𝗜𝗡𝗦𝗧𝗥𝗨𝗖𝗧𝗜𝗢𝗡𝗦 ⚠️ ✪ 𝗖𝗼𝗺𝗽𝗹𝗲𝘁𝗲 𝗮𝗹𝗹 𝗿𝗲𝗹𝗲𝘃𝗮𝗻𝘁 𝘀𝗲𝗰𝘁𝗶𝗼𝗻𝘀 ✪ 𝗣𝗿𝗼𝘃𝗶𝗱𝗲 𝗱𝗲𝘁𝗮𝗶𝗹𝗲𝗱 𝗮𝗻𝘀…"
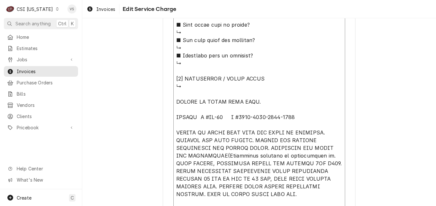
type textarea "x"
type textarea "⚠️ 𝗙𝗢𝗥𝗠 𝗜𝗡𝗦𝗧𝗥𝗨𝗖𝗧𝗜𝗢𝗡𝗦 ⚠️ ✪ 𝗖𝗼𝗺𝗽𝗹𝗲𝘁𝗲 𝗮𝗹𝗹 𝗿𝗲𝗹𝗲𝘃𝗮𝗻𝘁 𝘀𝗲𝗰𝘁𝗶𝗼𝗻𝘀 ✪ 𝗣𝗿𝗼𝘃𝗶𝗱𝗲 𝗱𝗲𝘁𝗮𝗶𝗹𝗲𝗱 𝗮𝗻𝘀…"
type textarea "x"
type textarea "⚠️ 𝗙𝗢𝗥𝗠 𝗜𝗡𝗦𝗧𝗥𝗨𝗖𝗧𝗜𝗢𝗡𝗦 ⚠️ ✪ 𝗖𝗼𝗺𝗽𝗹𝗲𝘁𝗲 𝗮𝗹𝗹 𝗿𝗲𝗹𝗲𝘃𝗮𝗻𝘁 𝘀𝗲𝗰𝘁𝗶𝗼𝗻𝘀 ✪ 𝗣𝗿𝗼𝘃𝗶𝗱𝗲 𝗱𝗲𝘁𝗮𝗶𝗹𝗲𝗱 𝗮𝗻𝘀…"
type textarea "x"
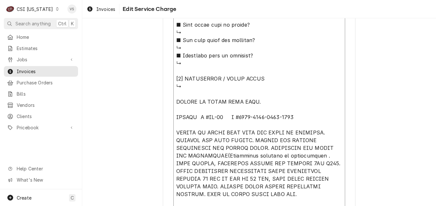
type textarea "⚠️ 𝗙𝗢𝗥𝗠 𝗜𝗡𝗦𝗧𝗥𝗨𝗖𝗧𝗜𝗢𝗡𝗦 ⚠️ ✪ 𝗖𝗼𝗺𝗽𝗹𝗲𝘁𝗲 𝗮𝗹𝗹 𝗿𝗲𝗹𝗲𝘃𝗮𝗻𝘁 𝘀𝗲𝗰𝘁𝗶𝗼𝗻𝘀 ✪ 𝗣𝗿𝗼𝘃𝗶𝗱𝗲 𝗱𝗲𝘁𝗮𝗶𝗹𝗲𝗱 𝗮𝗻𝘀…"
type textarea "x"
type textarea "⚠️ 𝗙𝗢𝗥𝗠 𝗜𝗡𝗦𝗧𝗥𝗨𝗖𝗧𝗜𝗢𝗡𝗦 ⚠️ ✪ 𝗖𝗼𝗺𝗽𝗹𝗲𝘁𝗲 𝗮𝗹𝗹 𝗿𝗲𝗹𝗲𝘃𝗮𝗻𝘁 𝘀𝗲𝗰𝘁𝗶𝗼𝗻𝘀 ✪ 𝗣𝗿𝗼𝘃𝗶𝗱𝗲 𝗱𝗲𝘁𝗮𝗶𝗹𝗲𝗱 𝗮𝗻𝘀…"
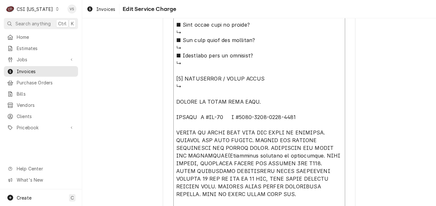
type textarea "x"
type textarea "⚠️ 𝗙𝗢𝗥𝗠 𝗜𝗡𝗦𝗧𝗥𝗨𝗖𝗧𝗜𝗢𝗡𝗦 ⚠️ ✪ 𝗖𝗼𝗺𝗽𝗹𝗲𝘁𝗲 𝗮𝗹𝗹 𝗿𝗲𝗹𝗲𝘃𝗮𝗻𝘁 𝘀𝗲𝗰𝘁𝗶𝗼𝗻𝘀 ✪ 𝗣𝗿𝗼𝘃𝗶𝗱𝗲 𝗱𝗲𝘁𝗮𝗶𝗹𝗲𝗱 𝗮𝗻𝘀…"
type textarea "x"
type textarea "⚠️ 𝗙𝗢𝗥𝗠 𝗜𝗡𝗦𝗧𝗥𝗨𝗖𝗧𝗜𝗢𝗡𝗦 ⚠️ ✪ 𝗖𝗼𝗺𝗽𝗹𝗲𝘁𝗲 𝗮𝗹𝗹 𝗿𝗲𝗹𝗲𝘃𝗮𝗻𝘁 𝘀𝗲𝗰𝘁𝗶𝗼𝗻𝘀 ✪ 𝗣𝗿𝗼𝘃𝗶𝗱𝗲 𝗱𝗲𝘁𝗮𝗶𝗹𝗲𝗱 𝗮𝗻𝘀…"
type textarea "x"
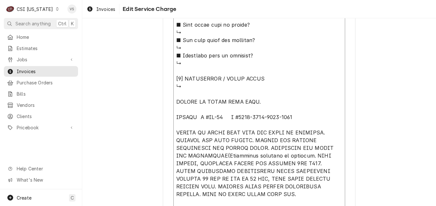
type textarea "⚠️ 𝗙𝗢𝗥𝗠 𝗜𝗡𝗦𝗧𝗥𝗨𝗖𝗧𝗜𝗢𝗡𝗦 ⚠️ ✪ 𝗖𝗼𝗺𝗽𝗹𝗲𝘁𝗲 𝗮𝗹𝗹 𝗿𝗲𝗹𝗲𝘃𝗮𝗻𝘁 𝘀𝗲𝗰𝘁𝗶𝗼𝗻𝘀 ✪ 𝗣𝗿𝗼𝘃𝗶𝗱𝗲 𝗱𝗲𝘁𝗮𝗶𝗹𝗲𝗱 𝗮𝗻𝘀…"
type textarea "x"
type textarea "⚠️ 𝗙𝗢𝗥𝗠 𝗜𝗡𝗦𝗧𝗥𝗨𝗖𝗧𝗜𝗢𝗡𝗦 ⚠️ ✪ 𝗖𝗼𝗺𝗽𝗹𝗲𝘁𝗲 𝗮𝗹𝗹 𝗿𝗲𝗹𝗲𝘃𝗮𝗻𝘁 𝘀𝗲𝗰𝘁𝗶𝗼𝗻𝘀 ✪ 𝗣𝗿𝗼𝘃𝗶𝗱𝗲 𝗱𝗲𝘁𝗮𝗶𝗹𝗲𝗱 𝗮𝗻𝘀…"
type textarea "x"
type textarea "⚠️ 𝗙𝗢𝗥𝗠 𝗜𝗡𝗦𝗧𝗥𝗨𝗖𝗧𝗜𝗢𝗡𝗦 ⚠️ ✪ 𝗖𝗼𝗺𝗽𝗹𝗲𝘁𝗲 𝗮𝗹𝗹 𝗿𝗲𝗹𝗲𝘃𝗮𝗻𝘁 𝘀𝗲𝗰𝘁𝗶𝗼𝗻𝘀 ✪ 𝗣𝗿𝗼𝘃𝗶𝗱𝗲 𝗱𝗲𝘁𝗮𝗶𝗹𝗲𝗱 𝗮𝗻𝘀…"
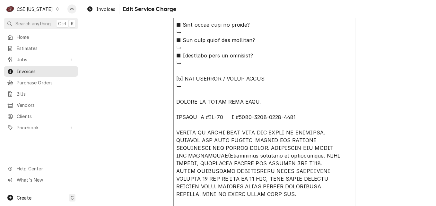
type textarea "x"
type textarea "⚠️ 𝗙𝗢𝗥𝗠 𝗜𝗡𝗦𝗧𝗥𝗨𝗖𝗧𝗜𝗢𝗡𝗦 ⚠️ ✪ 𝗖𝗼𝗺𝗽𝗹𝗲𝘁𝗲 𝗮𝗹𝗹 𝗿𝗲𝗹𝗲𝘃𝗮𝗻𝘁 𝘀𝗲𝗰𝘁𝗶𝗼𝗻𝘀 ✪ 𝗣𝗿𝗼𝘃𝗶𝗱𝗲 𝗱𝗲𝘁𝗮𝗶𝗹𝗲𝗱 𝗮𝗻𝘀…"
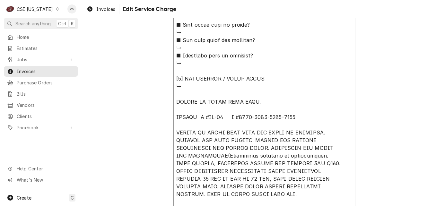
type textarea "x"
type textarea "⚠️ 𝗙𝗢𝗥𝗠 𝗜𝗡𝗦𝗧𝗥𝗨𝗖𝗧𝗜𝗢𝗡𝗦 ⚠️ ✪ 𝗖𝗼𝗺𝗽𝗹𝗲𝘁𝗲 𝗮𝗹𝗹 𝗿𝗲𝗹𝗲𝘃𝗮𝗻𝘁 𝘀𝗲𝗰𝘁𝗶𝗼𝗻𝘀 ✪ 𝗣𝗿𝗼𝘃𝗶𝗱𝗲 𝗱𝗲𝘁𝗮𝗶𝗹𝗲𝗱 𝗮𝗻𝘀…"
type textarea "x"
type textarea "⚠️ 𝗙𝗢𝗥𝗠 𝗜𝗡𝗦𝗧𝗥𝗨𝗖𝗧𝗜𝗢𝗡𝗦 ⚠️ ✪ 𝗖𝗼𝗺𝗽𝗹𝗲𝘁𝗲 𝗮𝗹𝗹 𝗿𝗲𝗹𝗲𝘃𝗮𝗻𝘁 𝘀𝗲𝗰𝘁𝗶𝗼𝗻𝘀 ✪ 𝗣𝗿𝗼𝘃𝗶𝗱𝗲 𝗱𝗲𝘁𝗮𝗶𝗹𝗲𝗱 𝗮𝗻𝘀…"
type textarea "x"
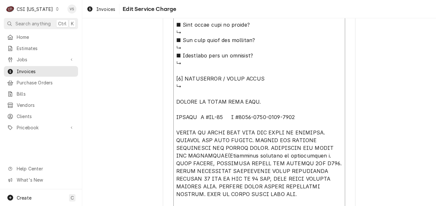
type textarea "⚠️ 𝗙𝗢𝗥𝗠 𝗜𝗡𝗦𝗧𝗥𝗨𝗖𝗧𝗜𝗢𝗡𝗦 ⚠️ ✪ 𝗖𝗼𝗺𝗽𝗹𝗲𝘁𝗲 𝗮𝗹𝗹 𝗿𝗲𝗹𝗲𝘃𝗮𝗻𝘁 𝘀𝗲𝗰𝘁𝗶𝗼𝗻𝘀 ✪ 𝗣𝗿𝗼𝘃𝗶𝗱𝗲 𝗱𝗲𝘁𝗮𝗶𝗹𝗲𝗱 𝗮𝗻𝘀…"
type textarea "x"
type textarea "⚠️ 𝗙𝗢𝗥𝗠 𝗜𝗡𝗦𝗧𝗥𝗨𝗖𝗧𝗜𝗢𝗡𝗦 ⚠️ ✪ 𝗖𝗼𝗺𝗽𝗹𝗲𝘁𝗲 𝗮𝗹𝗹 𝗿𝗲𝗹𝗲𝘃𝗮𝗻𝘁 𝘀𝗲𝗰𝘁𝗶𝗼𝗻𝘀 ✪ 𝗣𝗿𝗼𝘃𝗶𝗱𝗲 𝗱𝗲𝘁𝗮𝗶𝗹𝗲𝗱 𝗮𝗻𝘀…"
type textarea "x"
type textarea "⚠️ 𝗙𝗢𝗥𝗠 𝗜𝗡𝗦𝗧𝗥𝗨𝗖𝗧𝗜𝗢𝗡𝗦 ⚠️ ✪ 𝗖𝗼𝗺𝗽𝗹𝗲𝘁𝗲 𝗮𝗹𝗹 𝗿𝗲𝗹𝗲𝘃𝗮𝗻𝘁 𝘀𝗲𝗰𝘁𝗶𝗼𝗻𝘀 ✪ 𝗣𝗿𝗼𝘃𝗶𝗱𝗲 𝗱𝗲𝘁𝗮𝗶𝗹𝗲𝗱 𝗮𝗻𝘀…"
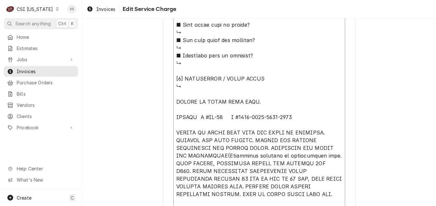
type textarea "x"
type textarea "⚠️ 𝗙𝗢𝗥𝗠 𝗜𝗡𝗦𝗧𝗥𝗨𝗖𝗧𝗜𝗢𝗡𝗦 ⚠️ ✪ 𝗖𝗼𝗺𝗽𝗹𝗲𝘁𝗲 𝗮𝗹𝗹 𝗿𝗲𝗹𝗲𝘃𝗮𝗻𝘁 𝘀𝗲𝗰𝘁𝗶𝗼𝗻𝘀 ✪ 𝗣𝗿𝗼𝘃𝗶𝗱𝗲 𝗱𝗲𝘁𝗮𝗶𝗹𝗲𝗱 𝗮𝗻𝘀…"
type textarea "x"
type textarea "⚠️ 𝗙𝗢𝗥𝗠 𝗜𝗡𝗦𝗧𝗥𝗨𝗖𝗧𝗜𝗢𝗡𝗦 ⚠️ ✪ 𝗖𝗼𝗺𝗽𝗹𝗲𝘁𝗲 𝗮𝗹𝗹 𝗿𝗲𝗹𝗲𝘃𝗮𝗻𝘁 𝘀𝗲𝗰𝘁𝗶𝗼𝗻𝘀 ✪ 𝗣𝗿𝗼𝘃𝗶𝗱𝗲 𝗱𝗲𝘁𝗮𝗶𝗹𝗲𝗱 𝗮𝗻𝘀…"
type textarea "x"
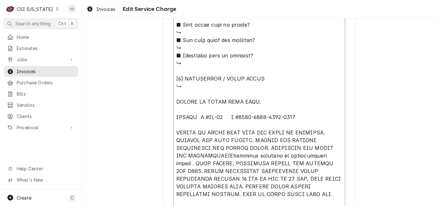
type textarea "⚠️ 𝗙𝗢𝗥𝗠 𝗜𝗡𝗦𝗧𝗥𝗨𝗖𝗧𝗜𝗢𝗡𝗦 ⚠️ ✪ 𝗖𝗼𝗺𝗽𝗹𝗲𝘁𝗲 𝗮𝗹𝗹 𝗿𝗲𝗹𝗲𝘃𝗮𝗻𝘁 𝘀𝗲𝗰𝘁𝗶𝗼𝗻𝘀 ✪ 𝗣𝗿𝗼𝘃𝗶𝗱𝗲 𝗱𝗲𝘁𝗮𝗶𝗹𝗲𝗱 𝗮𝗻𝘀…"
type textarea "x"
type textarea "⚠️ 𝗙𝗢𝗥𝗠 𝗜𝗡𝗦𝗧𝗥𝗨𝗖𝗧𝗜𝗢𝗡𝗦 ⚠️ ✪ 𝗖𝗼𝗺𝗽𝗹𝗲𝘁𝗲 𝗮𝗹𝗹 𝗿𝗲𝗹𝗲𝘃𝗮𝗻𝘁 𝘀𝗲𝗰𝘁𝗶𝗼𝗻𝘀 ✪ 𝗣𝗿𝗼𝘃𝗶𝗱𝗲 𝗱𝗲𝘁𝗮𝗶𝗹𝗲𝗱 𝗮𝗻𝘀…"
type textarea "x"
type textarea "⚠️ 𝗙𝗢𝗥𝗠 𝗜𝗡𝗦𝗧𝗥𝗨𝗖𝗧𝗜𝗢𝗡𝗦 ⚠️ ✪ 𝗖𝗼𝗺𝗽𝗹𝗲𝘁𝗲 𝗮𝗹𝗹 𝗿𝗲𝗹𝗲𝘃𝗮𝗻𝘁 𝘀𝗲𝗰𝘁𝗶𝗼𝗻𝘀 ✪ 𝗣𝗿𝗼𝘃𝗶𝗱𝗲 𝗱𝗲𝘁𝗮𝗶𝗹𝗲𝗱 𝗮𝗻𝘀…"
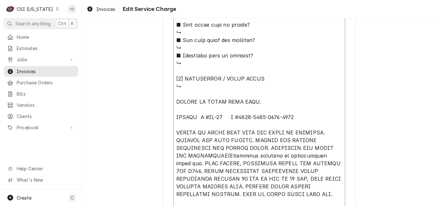
type textarea "x"
type textarea "⚠️ 𝗙𝗢𝗥𝗠 𝗜𝗡𝗦𝗧𝗥𝗨𝗖𝗧𝗜𝗢𝗡𝗦 ⚠️ ✪ 𝗖𝗼𝗺𝗽𝗹𝗲𝘁𝗲 𝗮𝗹𝗹 𝗿𝗲𝗹𝗲𝘃𝗮𝗻𝘁 𝘀𝗲𝗰𝘁𝗶𝗼𝗻𝘀 ✪ 𝗣𝗿𝗼𝘃𝗶𝗱𝗲 𝗱𝗲𝘁𝗮𝗶𝗹𝗲𝗱 𝗮𝗻𝘀…"
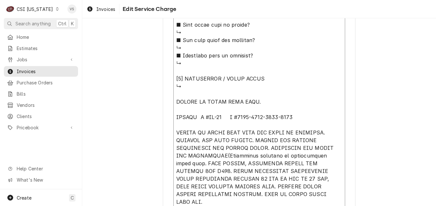
type textarea "x"
type textarea "⚠️ 𝗙𝗢𝗥𝗠 𝗜𝗡𝗦𝗧𝗥𝗨𝗖𝗧𝗜𝗢𝗡𝗦 ⚠️ ✪ 𝗖𝗼𝗺𝗽𝗹𝗲𝘁𝗲 𝗮𝗹𝗹 𝗿𝗲𝗹𝗲𝘃𝗮𝗻𝘁 𝘀𝗲𝗰𝘁𝗶𝗼𝗻𝘀 ✪ 𝗣𝗿𝗼𝘃𝗶𝗱𝗲 𝗱𝗲𝘁𝗮𝗶𝗹𝗲𝗱 𝗮𝗻𝘀…"
type textarea "x"
type textarea "⚠️ 𝗙𝗢𝗥𝗠 𝗜𝗡𝗦𝗧𝗥𝗨𝗖𝗧𝗜𝗢𝗡𝗦 ⚠️ ✪ 𝗖𝗼𝗺𝗽𝗹𝗲𝘁𝗲 𝗮𝗹𝗹 𝗿𝗲𝗹𝗲𝘃𝗮𝗻𝘁 𝘀𝗲𝗰𝘁𝗶𝗼𝗻𝘀 ✪ 𝗣𝗿𝗼𝘃𝗶𝗱𝗲 𝗱𝗲𝘁𝗮𝗶𝗹𝗲𝗱 𝗮𝗻𝘀…"
type textarea "x"
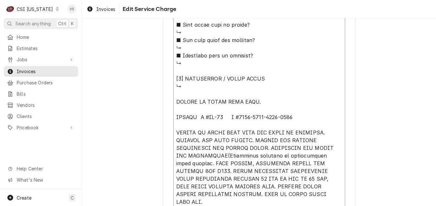
type textarea "⚠️ 𝗙𝗢𝗥𝗠 𝗜𝗡𝗦𝗧𝗥𝗨𝗖𝗧𝗜𝗢𝗡𝗦 ⚠️ ✪ 𝗖𝗼𝗺𝗽𝗹𝗲𝘁𝗲 𝗮𝗹𝗹 𝗿𝗲𝗹𝗲𝘃𝗮𝗻𝘁 𝘀𝗲𝗰𝘁𝗶𝗼𝗻𝘀 ✪ 𝗣𝗿𝗼𝘃𝗶𝗱𝗲 𝗱𝗲𝘁𝗮𝗶𝗹𝗲𝗱 𝗮𝗻𝘀…"
type textarea "x"
type textarea "⚠️ 𝗙𝗢𝗥𝗠 𝗜𝗡𝗦𝗧𝗥𝗨𝗖𝗧𝗜𝗢𝗡𝗦 ⚠️ ✪ 𝗖𝗼𝗺𝗽𝗹𝗲𝘁𝗲 𝗮𝗹𝗹 𝗿𝗲𝗹𝗲𝘃𝗮𝗻𝘁 𝘀𝗲𝗰𝘁𝗶𝗼𝗻𝘀 ✪ 𝗣𝗿𝗼𝘃𝗶𝗱𝗲 𝗱𝗲𝘁𝗮𝗶𝗹𝗲𝗱 𝗮𝗻𝘀…"
type textarea "x"
type textarea "⚠️ 𝗙𝗢𝗥𝗠 𝗜𝗡𝗦𝗧𝗥𝗨𝗖𝗧𝗜𝗢𝗡𝗦 ⚠️ ✪ 𝗖𝗼𝗺𝗽𝗹𝗲𝘁𝗲 𝗮𝗹𝗹 𝗿𝗲𝗹𝗲𝘃𝗮𝗻𝘁 𝘀𝗲𝗰𝘁𝗶𝗼𝗻𝘀 ✪ 𝗣𝗿𝗼𝘃𝗶𝗱𝗲 𝗱𝗲𝘁𝗮𝗶𝗹𝗲𝗱 𝗮𝗻𝘀…"
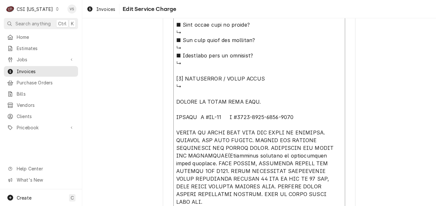
type textarea "x"
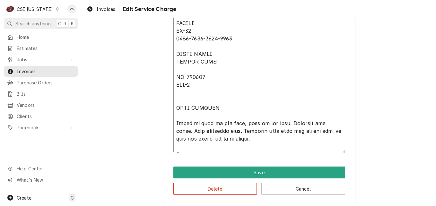
scroll to position [918, 0]
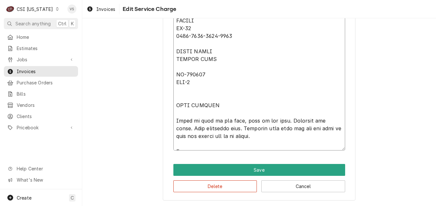
drag, startPoint x: 174, startPoint y: 85, endPoint x: 270, endPoint y: 132, distance: 106.9
type textarea "⚠️ 𝗙𝗢𝗥𝗠 𝗜𝗡𝗦𝗧𝗥𝗨𝗖𝗧𝗜𝗢𝗡𝗦 ⚠️ ✪ 𝗖𝗼𝗺𝗽𝗹𝗲𝘁𝗲 𝗮𝗹𝗹 𝗿𝗲𝗹𝗲𝘃𝗮𝗻𝘁 𝘀𝗲𝗰𝘁𝗶𝗼𝗻𝘀 ✪ 𝗣𝗿𝗼𝘃𝗶𝗱𝗲 𝗱𝗲𝘁𝗮𝗶𝗹𝗲𝗱 𝗮𝗻𝘀…"
click at [234, 185] on button "Delete" at bounding box center [215, 186] width 84 height 12
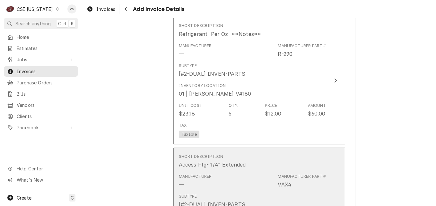
scroll to position [1035, 0]
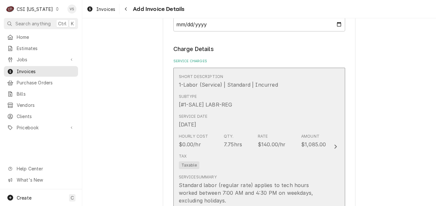
click at [255, 108] on div "Subtype [#1-SALE] LABR-REG" at bounding box center [252, 101] width 147 height 20
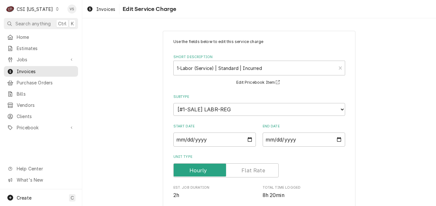
scroll to position [194, 0]
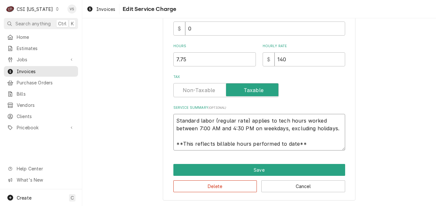
click at [176, 120] on textarea "Standard labor (regular rate) applies to tech hours worked between 7:00 AM and …" at bounding box center [259, 132] width 172 height 37
type textarea "x"
type textarea "labor (regular rate) applies to teStandard ch hours worked between 7:00 AM and …"
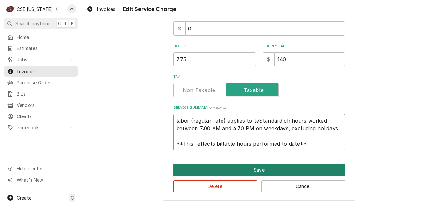
drag, startPoint x: 173, startPoint y: 121, endPoint x: 319, endPoint y: 163, distance: 152.2
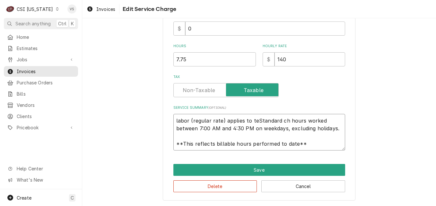
click at [327, 164] on div "Use the fields below to edit this service charge Short Description 1-Labor (Ser…" at bounding box center [259, 19] width 192 height 364
paste textarea "FALCON M #AR-49 S #6446-1713-2111-0205 PICKED UP PARTS FROM SHOP AND DROVE TO L…"
type textarea "x"
type textarea "FALCON M #AR-49 S #6446-1713-2111-0205 PICKED UP PARTS FROM SHOP AND DROVE TO L…"
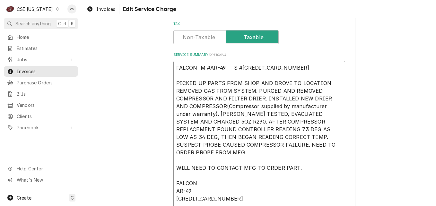
scroll to position [242, 0]
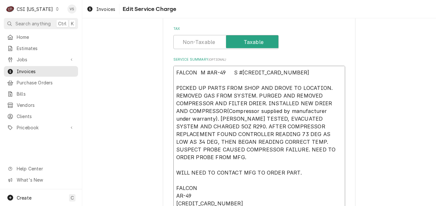
click at [173, 173] on textarea "FALCON M #AR-49 S #6446-1713-2111-0205 PICKED UP PARTS FROM SHOP AND DROVE TO L…" at bounding box center [259, 184] width 172 height 237
type textarea "x"
type textarea "FALCON M #AR-49 S #6446-1713-2111-0205 PICKED UP PARTS FROM SHOP AND DROVE TO L…"
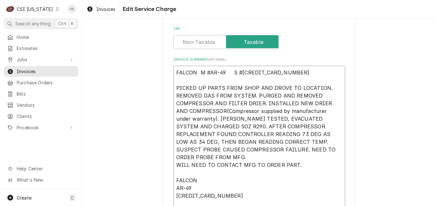
type textarea "x"
type textarea "FALCON M #AR-49 S #6446-1713-2111-0205 PICKED UP PARTS FROM SHOP AND DROVE TO L…"
type textarea "x"
type textarea "FALCON M #AR-49 S #6446-1713-2111-0205 PICKED UP PARTS FROM SHOP AND DROVE TO L…"
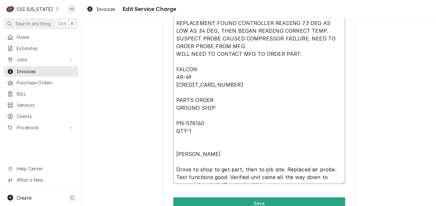
scroll to position [371, 0]
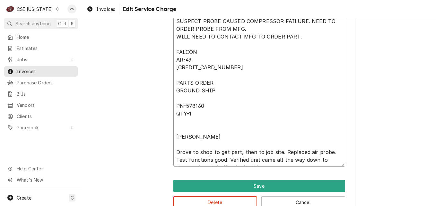
drag, startPoint x: 172, startPoint y: 171, endPoint x: 217, endPoint y: 130, distance: 60.6
click at [217, 130] on textarea "FALCON M #AR-49 S #6446-1713-2111-0205 PICKED UP PARTS FROM SHOP AND DROVE TO L…" at bounding box center [259, 51] width 172 height 229
type textarea "x"
type textarea "FALCON M #AR-49 S #6446-1713-2111-0205 PICKED UP PARTS FROM SHOP AND DROVE TO L…"
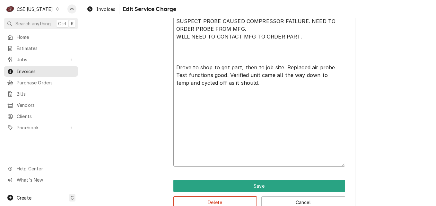
scroll to position [302, 0]
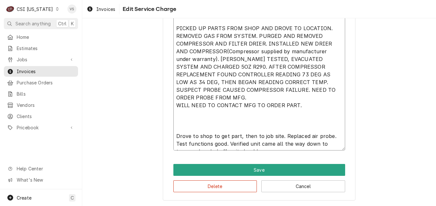
click at [175, 108] on textarea "FALCON M #AR-49 S #6446-1713-2111-0205 PICKED UP PARTS FROM SHOP AND DROVE TO L…" at bounding box center [259, 78] width 172 height 144
type textarea "x"
type textarea "FALCON M #AR-49 S #6446-1713-2111-0205 PICKED UP PARTS FROM SHOP AND DROVE TO L…"
type textarea "x"
type textarea "FALCON M #AR-49 S #6446-1713-2111-0205 PICKED UP PARTS FROM SHOP AND DROVE TO L…"
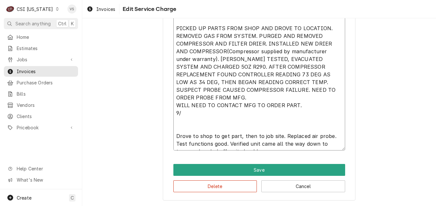
type textarea "x"
type textarea "FALCON M #AR-49 S #6446-1713-2111-0205 PICKED UP PARTS FROM SHOP AND DROVE TO L…"
type textarea "x"
type textarea "FALCON M #AR-49 S #6446-1713-2111-0205 PICKED UP PARTS FROM SHOP AND DROVE TO L…"
type textarea "x"
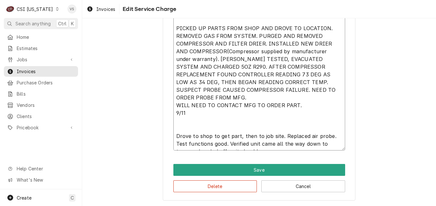
type textarea "FALCON M #AR-49 S #6446-1713-2111-0205 PICKED UP PARTS FROM SHOP AND DROVE TO L…"
type textarea "x"
type textarea "FALCON M #AR-49 S #6446-1713-2111-0205 PICKED UP PARTS FROM SHOP AND DROVE TO L…"
type textarea "x"
type textarea "FALCON M #AR-49 S #6446-1713-2111-0205 PICKED UP PARTS FROM SHOP AND DROVE TO L…"
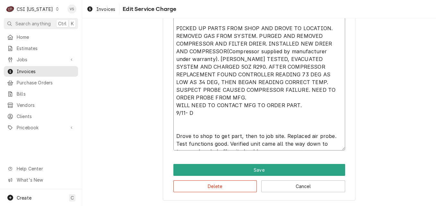
type textarea "x"
type textarea "FALCON M #AR-49 S #6446-1713-2111-0205 PICKED UP PARTS FROM SHOP AND DROVE TO L…"
type textarea "x"
type textarea "FALCON M #AR-49 S #6446-1713-2111-0205 PICKED UP PARTS FROM SHOP AND DROVE TO L…"
type textarea "x"
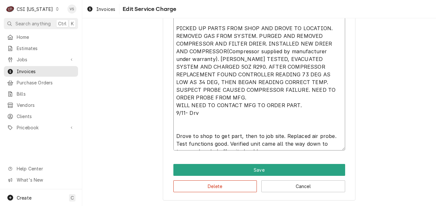
type textarea "FALCON M #AR-49 S #6446-1713-2111-0205 PICKED UP PARTS FROM SHOP AND DROVE TO L…"
type textarea "x"
type textarea "FALCON M #AR-49 S #6446-1713-2111-0205 PICKED UP PARTS FROM SHOP AND DROVE TO L…"
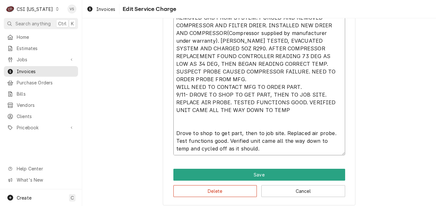
scroll to position [317, 0]
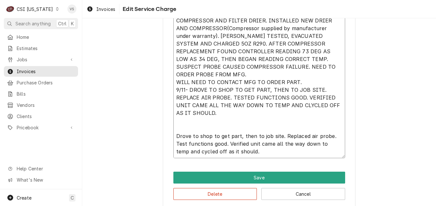
drag, startPoint x: 172, startPoint y: 136, endPoint x: 280, endPoint y: 151, distance: 108.8
click at [280, 151] on textarea "FALCON M #AR-49 S #6446-1713-2111-0205 PICKED UP PARTS FROM SHOP AND DROVE TO L…" at bounding box center [259, 74] width 172 height 167
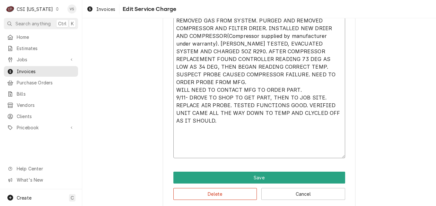
scroll to position [310, 0]
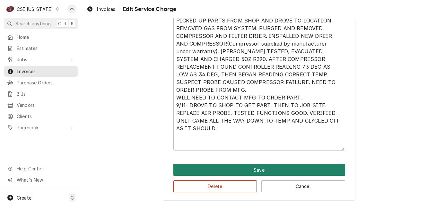
click at [238, 165] on button "Save" at bounding box center [259, 170] width 172 height 12
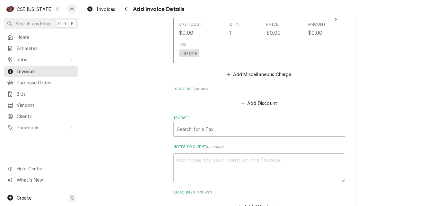
scroll to position [1604, 0]
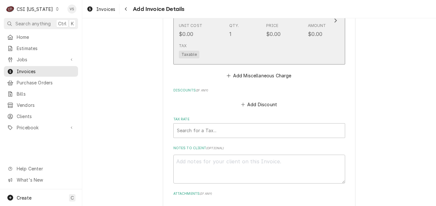
click at [316, 43] on div "Tax Taxable" at bounding box center [252, 50] width 147 height 21
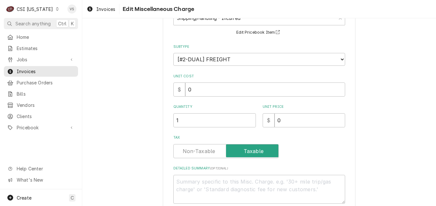
scroll to position [64, 0]
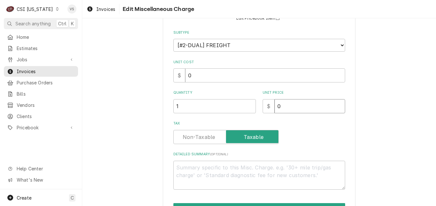
click at [274, 107] on input "0" at bounding box center [309, 106] width 71 height 14
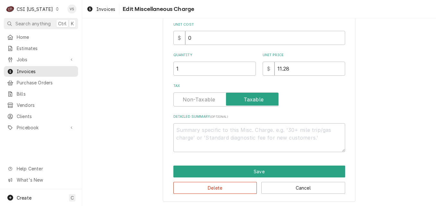
scroll to position [103, 0]
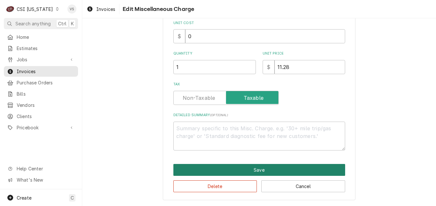
click at [215, 165] on button "Save" at bounding box center [259, 170] width 172 height 12
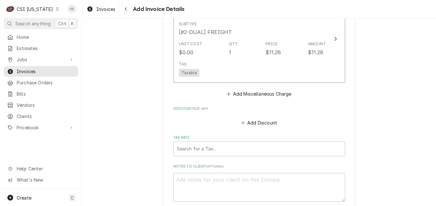
scroll to position [1586, 0]
click at [190, 149] on div "Tax Rate" at bounding box center [259, 149] width 165 height 12
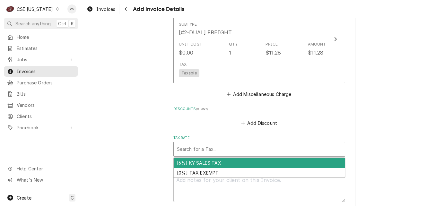
click at [186, 163] on div "[6%] KY SALES TAX" at bounding box center [259, 163] width 171 height 10
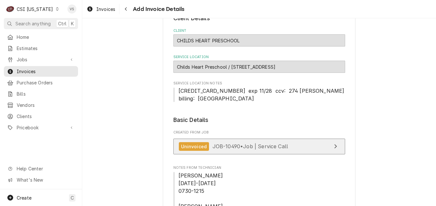
scroll to position [25, 0]
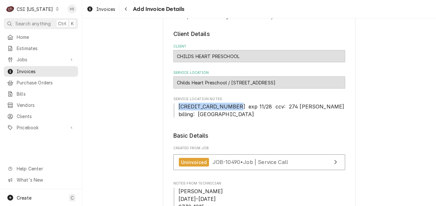
drag, startPoint x: 177, startPoint y: 107, endPoint x: 227, endPoint y: 102, distance: 50.3
click at [227, 102] on div "Service Location Notes 5197 8300 0011 0819 exp 11/28 ccv: 274 Taylor Monhollen …" at bounding box center [259, 107] width 172 height 21
drag, startPoint x: 227, startPoint y: 102, endPoint x: 196, endPoint y: 107, distance: 31.4
copy span "5197 8300 0011 0819"
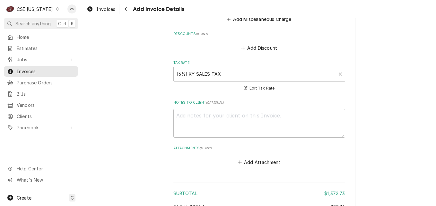
scroll to position [1757, 0]
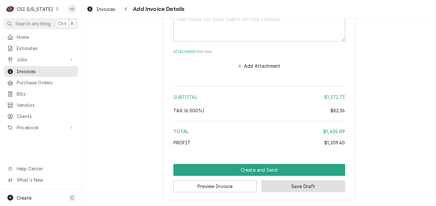
click at [275, 183] on button "Save Draft" at bounding box center [303, 186] width 84 height 12
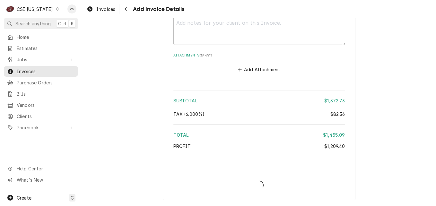
scroll to position [1754, 0]
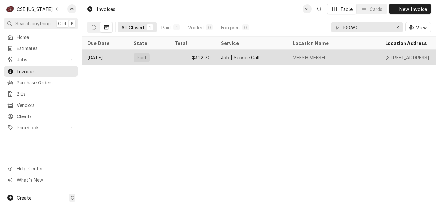
click at [167, 55] on div "Paid" at bounding box center [148, 57] width 41 height 15
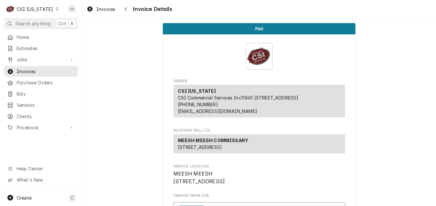
click at [46, 72] on span "Invoices" at bounding box center [46, 71] width 58 height 7
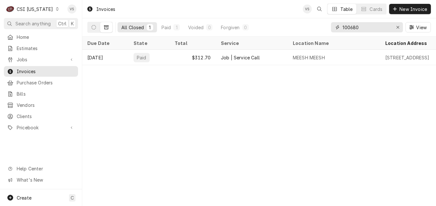
drag, startPoint x: 359, startPoint y: 28, endPoint x: 355, endPoint y: 28, distance: 3.5
click at [355, 28] on input "100680" at bounding box center [366, 27] width 48 height 10
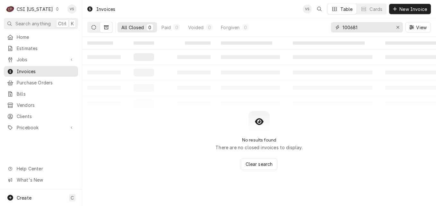
type input "100681"
click at [94, 29] on icon "Dynamic Content Wrapper" at bounding box center [93, 27] width 4 height 4
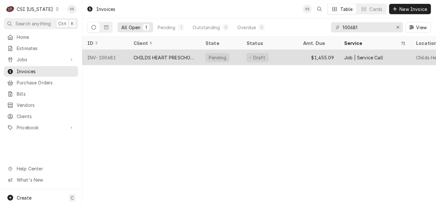
click at [167, 57] on div "CHILDS HEART PRESCHOOL" at bounding box center [164, 57] width 62 height 7
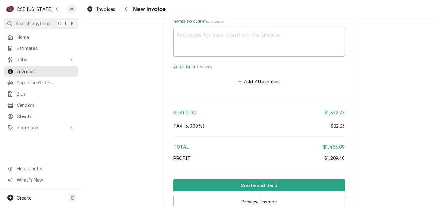
scroll to position [1788, 0]
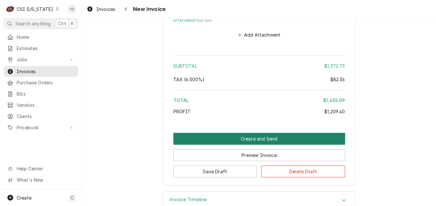
click at [214, 133] on button "Create and Send" at bounding box center [259, 139] width 172 height 12
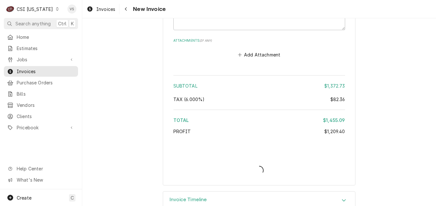
type textarea "x"
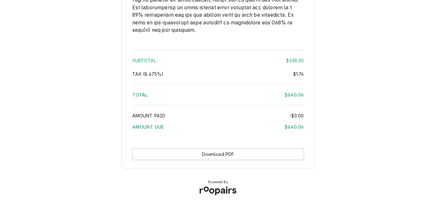
scroll to position [1136, 0]
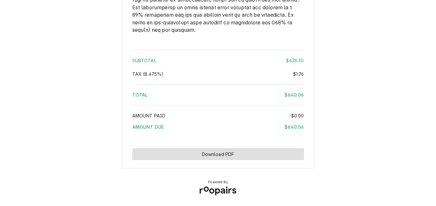
click at [255, 152] on button "Download PDF" at bounding box center [218, 154] width 172 height 12
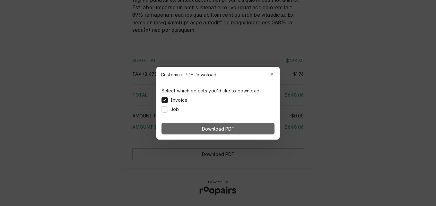
click at [237, 130] on button "Download PDF" at bounding box center [217, 129] width 113 height 12
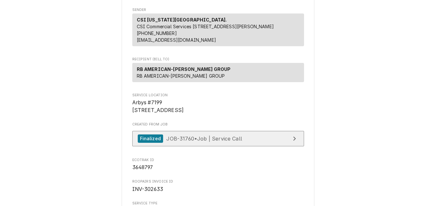
scroll to position [96, 0]
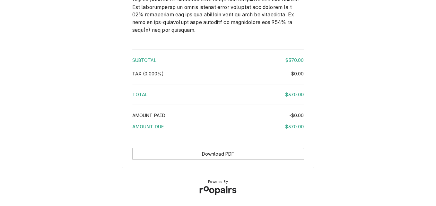
scroll to position [909, 0]
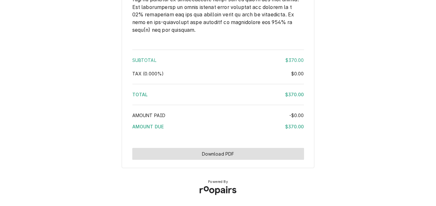
click at [252, 154] on button "Download PDF" at bounding box center [218, 154] width 172 height 12
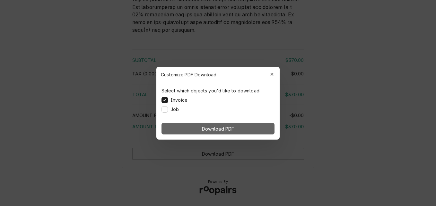
click at [257, 126] on button "Download PDF" at bounding box center [217, 129] width 113 height 12
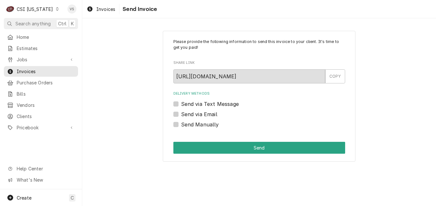
click at [56, 8] on icon "Dynamic Content Wrapper" at bounding box center [57, 8] width 3 height 3
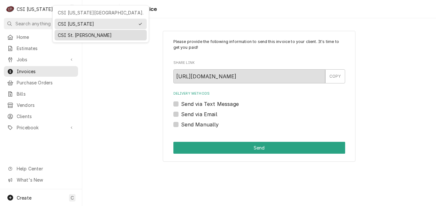
click at [73, 35] on div "CSI St. [PERSON_NAME]" at bounding box center [101, 35] width 86 height 7
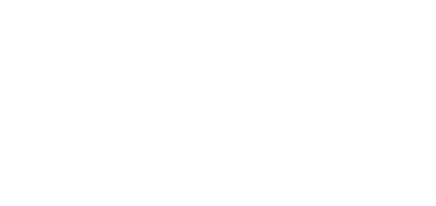
click at [25, 58] on div "Dynamic Content Wrapper" at bounding box center [218, 103] width 436 height 206
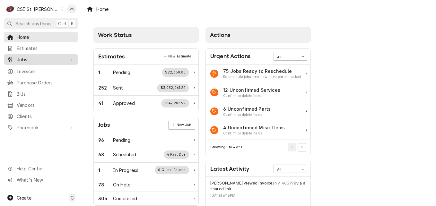
click at [27, 58] on span "Jobs" at bounding box center [41, 59] width 48 height 7
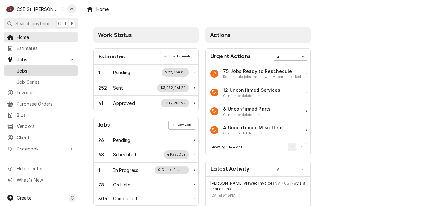
click at [23, 70] on span "Jobs" at bounding box center [46, 70] width 58 height 7
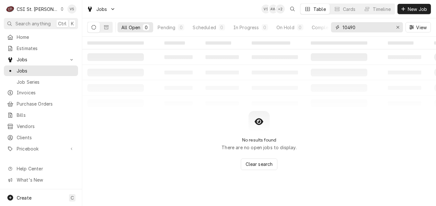
drag, startPoint x: 359, startPoint y: 28, endPoint x: 330, endPoint y: 30, distance: 28.3
click at [331, 30] on div "10490" at bounding box center [367, 27] width 72 height 10
type input "41859"
click at [106, 29] on icon "Dynamic Content Wrapper" at bounding box center [106, 27] width 4 height 4
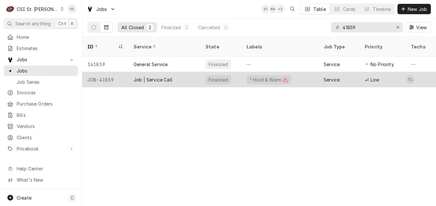
click at [124, 72] on div "JOB-41859" at bounding box center [105, 79] width 46 height 15
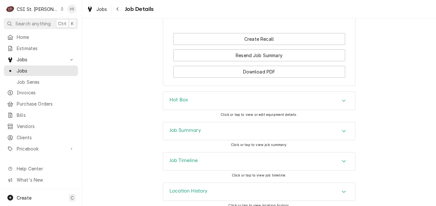
scroll to position [765, 0]
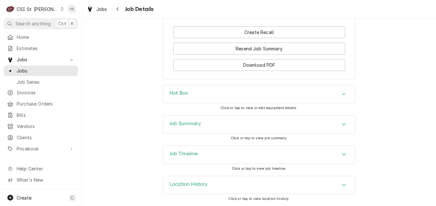
click at [194, 123] on h3 "Job Summary" at bounding box center [184, 124] width 31 height 6
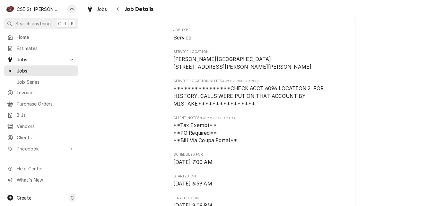
scroll to position [0, 0]
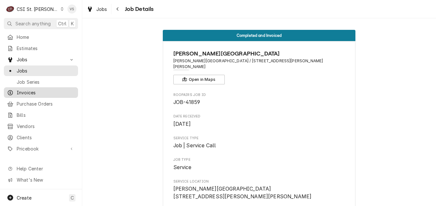
click at [31, 89] on span "Invoices" at bounding box center [46, 92] width 58 height 7
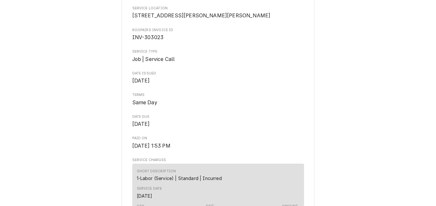
scroll to position [128, 0]
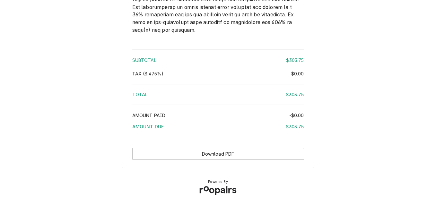
scroll to position [935, 0]
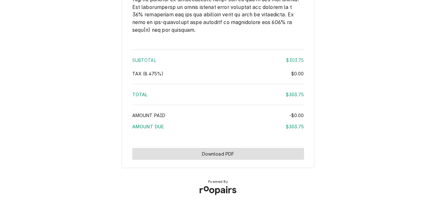
click at [223, 156] on button "Download PDF" at bounding box center [218, 154] width 172 height 12
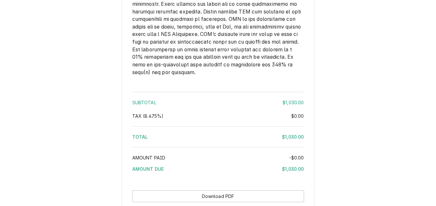
scroll to position [976, 0]
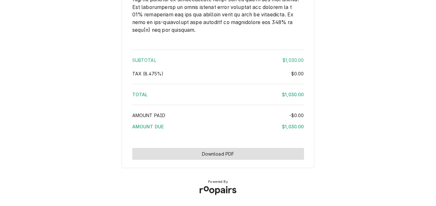
click at [236, 157] on button "Download PDF" at bounding box center [218, 154] width 172 height 12
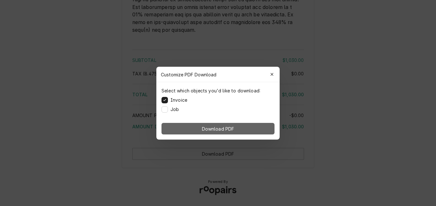
click at [206, 128] on span "Download PDF" at bounding box center [218, 128] width 35 height 7
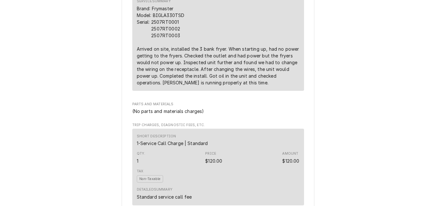
scroll to position [142, 0]
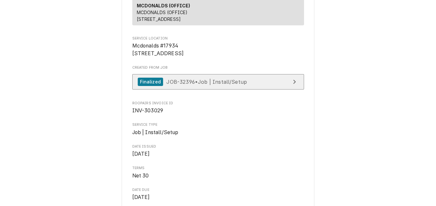
scroll to position [78, 0]
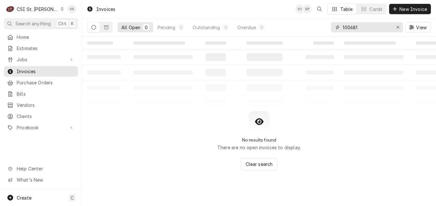
drag, startPoint x: 364, startPoint y: 29, endPoint x: 320, endPoint y: 30, distance: 44.3
click at [320, 30] on div "All Open 0 Pending 0 Outstanding 0 Overdue 0 100681 View" at bounding box center [258, 27] width 343 height 18
type input "3"
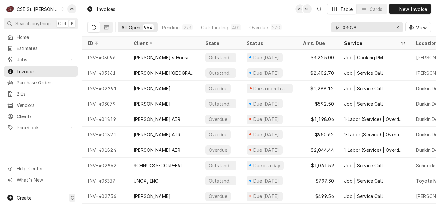
click at [342, 27] on input "03029" at bounding box center [366, 27] width 48 height 10
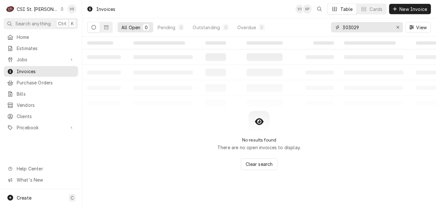
type input "303029"
click at [61, 8] on icon "Dynamic Content Wrapper" at bounding box center [62, 8] width 3 height 3
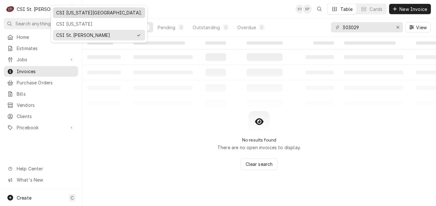
click at [70, 13] on div "CSI [US_STATE][GEOGRAPHIC_DATA]." at bounding box center [99, 12] width 86 height 7
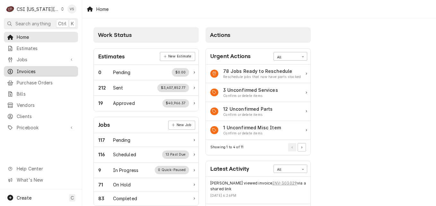
click at [34, 71] on span "Invoices" at bounding box center [46, 71] width 58 height 7
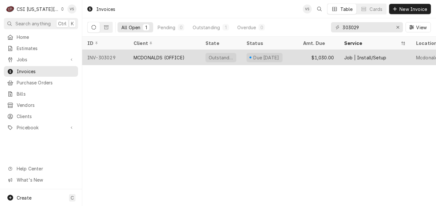
click at [189, 56] on div "MCDONALDS (OFFICE)" at bounding box center [164, 57] width 72 height 15
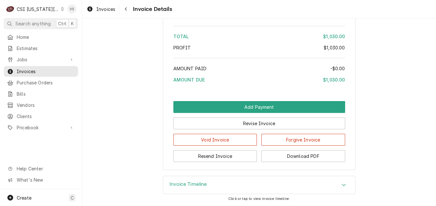
scroll to position [1198, 0]
click at [344, 185] on div "Accordion Header" at bounding box center [344, 185] width 10 height 8
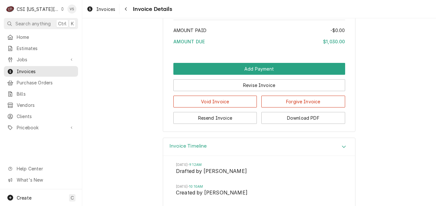
scroll to position [1197, 0]
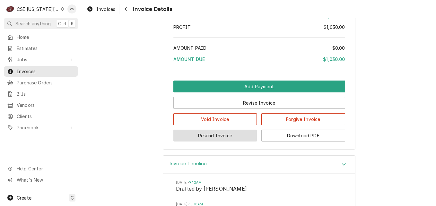
click at [223, 141] on button "Resend Invoice" at bounding box center [215, 136] width 84 height 12
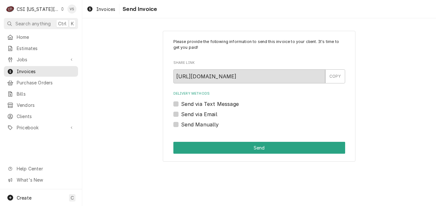
click at [181, 115] on label "Send via Email" at bounding box center [199, 114] width 36 height 8
click at [181, 115] on input "Send via Email" at bounding box center [267, 117] width 172 height 14
checkbox input "true"
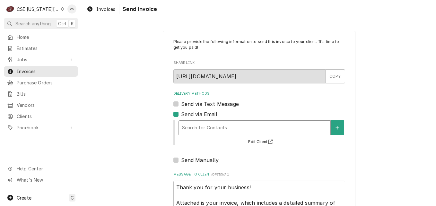
click at [209, 128] on div "Delivery Methods" at bounding box center [254, 128] width 145 height 12
click at [271, 107] on div "Send via Text Message" at bounding box center [259, 104] width 172 height 8
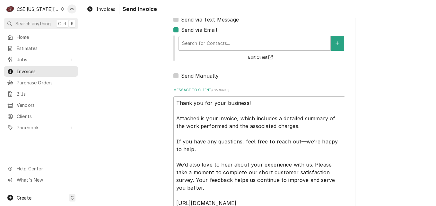
scroll to position [135, 0]
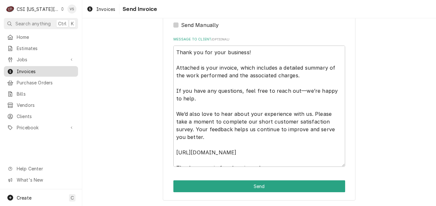
click at [52, 68] on span "Invoices" at bounding box center [46, 71] width 58 height 7
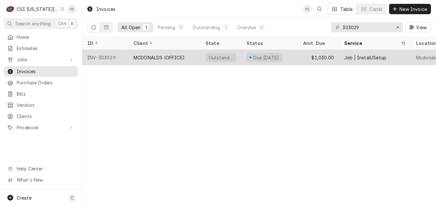
click at [194, 56] on div "MCDONALDS (OFFICE)" at bounding box center [164, 57] width 72 height 15
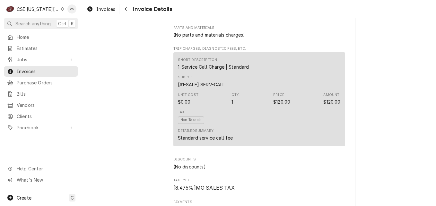
scroll to position [1198, 0]
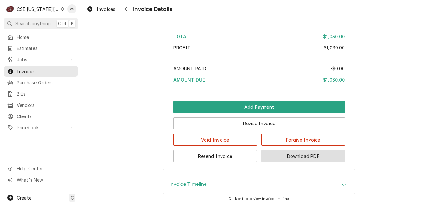
click at [314, 156] on button "Download PDF" at bounding box center [303, 156] width 84 height 12
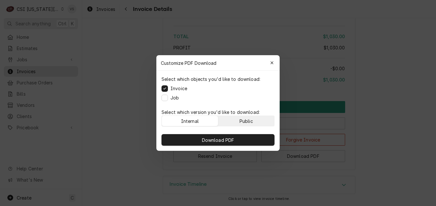
click at [255, 117] on button "Public" at bounding box center [246, 121] width 56 height 10
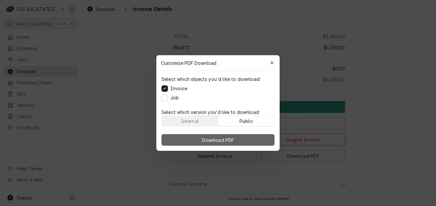
click at [256, 137] on button "Download PDF" at bounding box center [217, 140] width 113 height 12
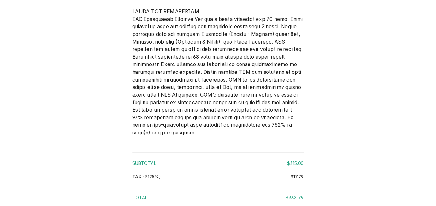
scroll to position [959, 0]
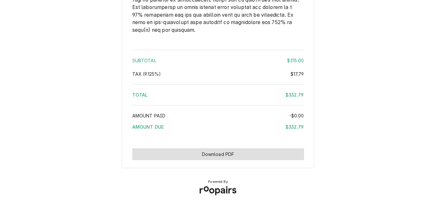
click at [257, 159] on button "Download PDF" at bounding box center [218, 154] width 172 height 12
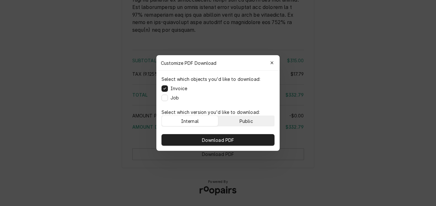
click at [244, 121] on div "Public" at bounding box center [245, 121] width 13 height 7
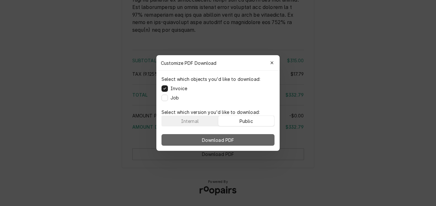
click at [239, 139] on button "Download PDF" at bounding box center [217, 140] width 113 height 12
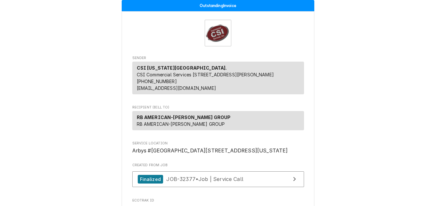
scroll to position [0, 0]
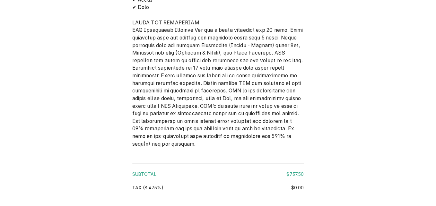
scroll to position [986, 0]
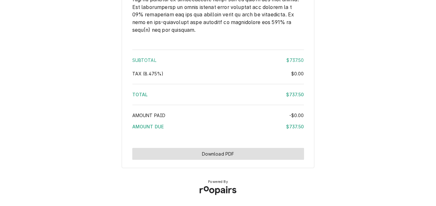
click at [254, 155] on button "Download PDF" at bounding box center [218, 154] width 172 height 12
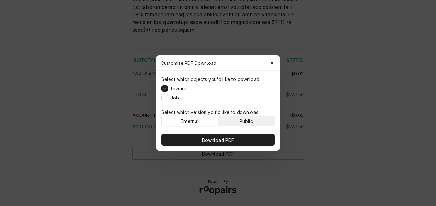
click at [246, 122] on div "Public" at bounding box center [245, 121] width 13 height 7
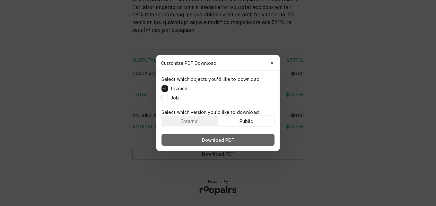
click at [245, 137] on button "Download PDF" at bounding box center [217, 140] width 113 height 12
